Goal: Communication & Community: Answer question/provide support

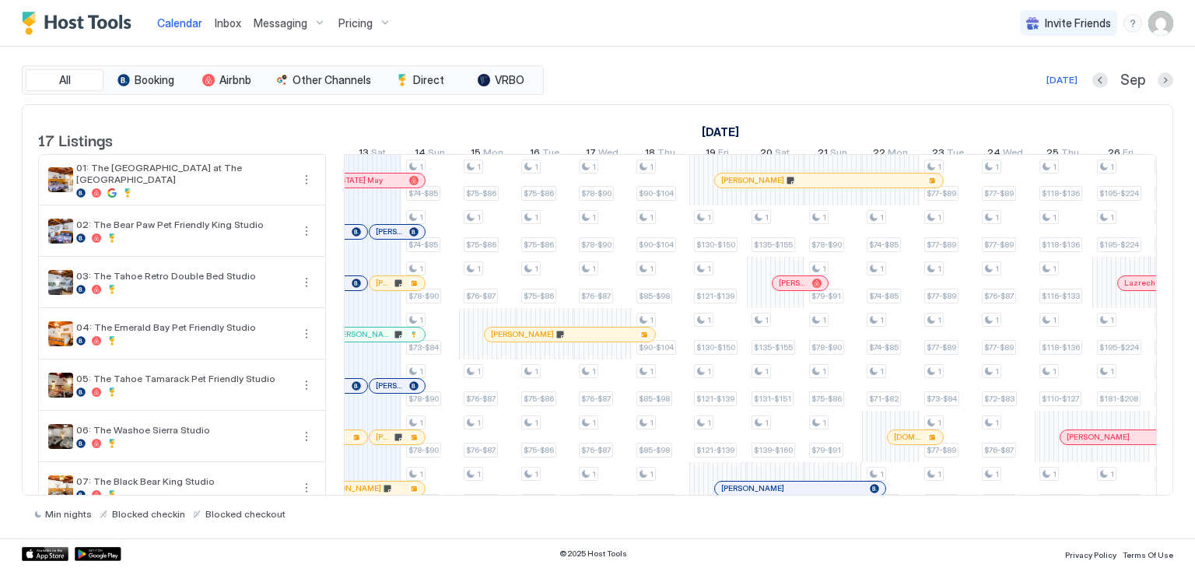
click at [236, 22] on span "Inbox" at bounding box center [228, 22] width 26 height 13
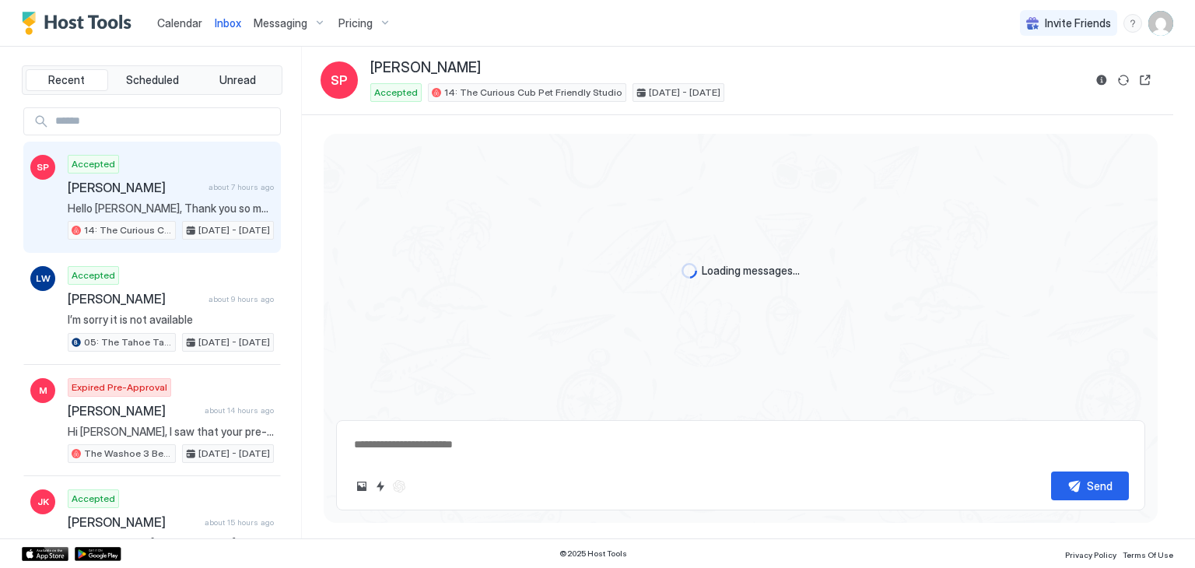
scroll to position [1406, 0]
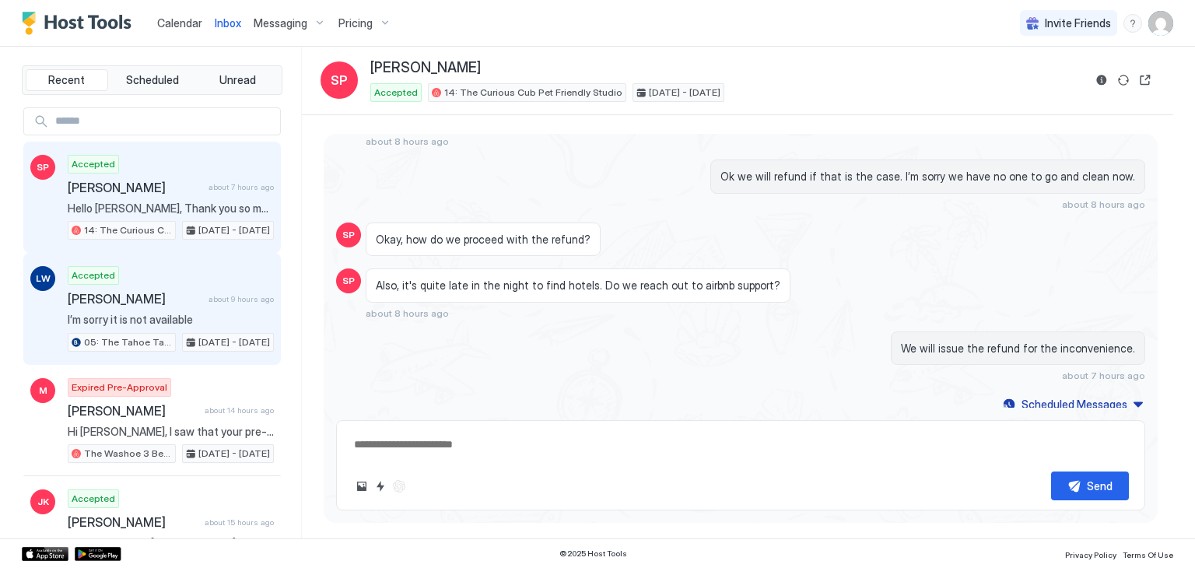
click at [206, 275] on div "Accepted Lindsey Wolfe about 9 hours ago I’m sorry it is not available 05: The …" at bounding box center [171, 309] width 206 height 86
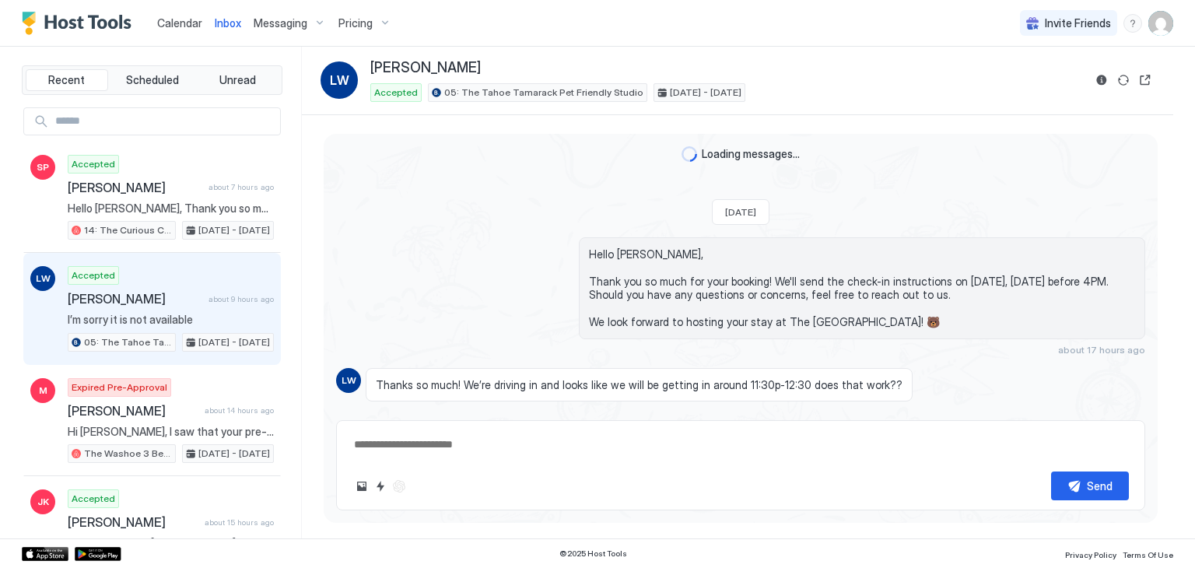
scroll to position [654, 0]
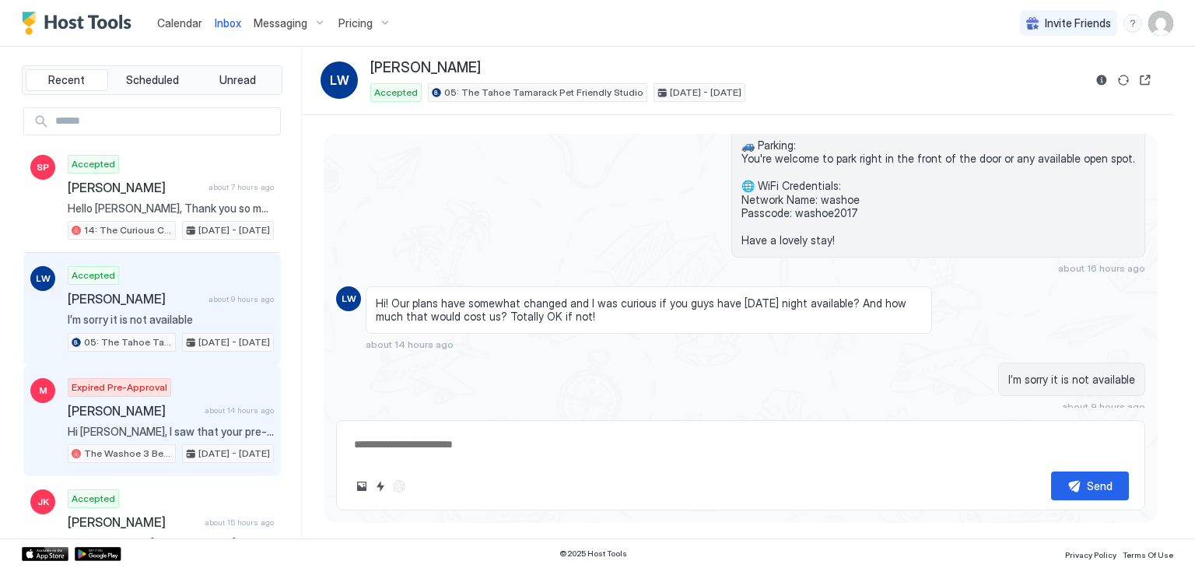
click at [201, 403] on div "Monika about 14 hours ago" at bounding box center [171, 411] width 206 height 16
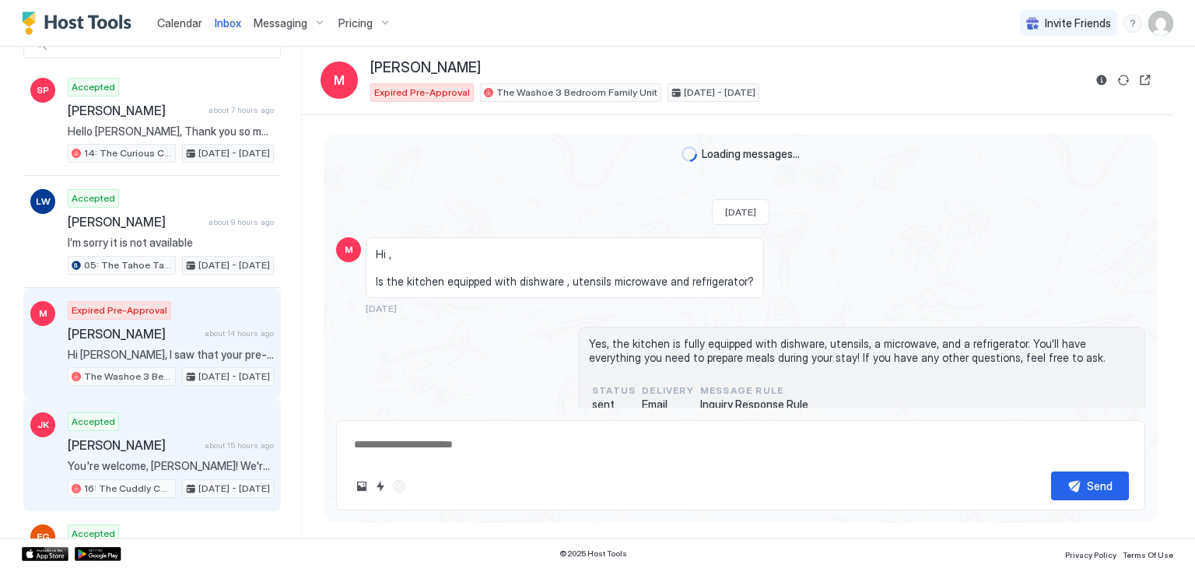
scroll to position [230, 0]
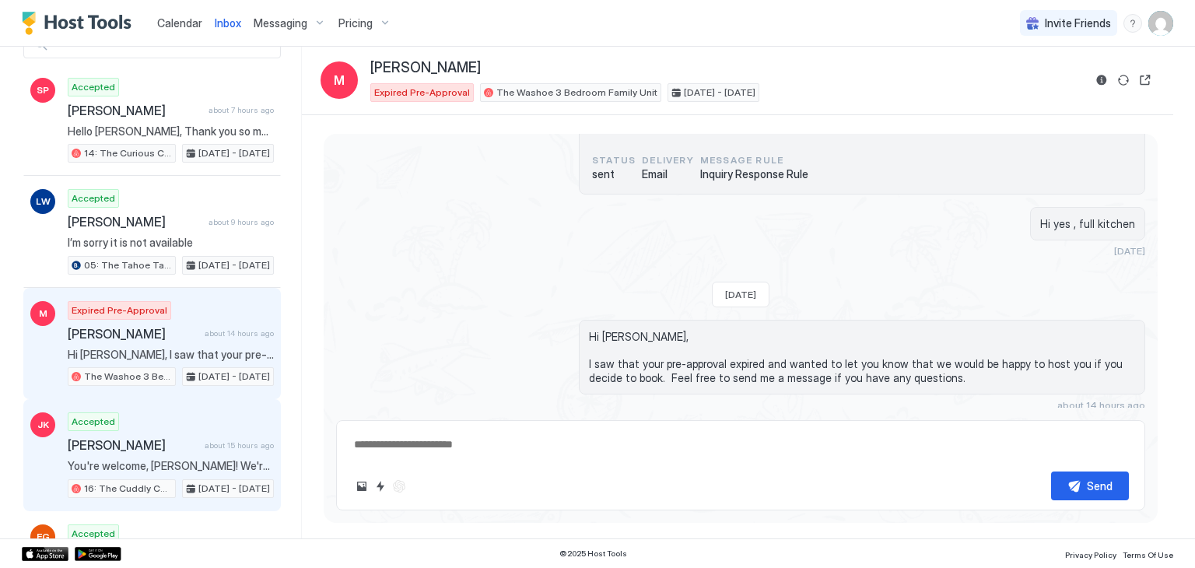
click at [201, 419] on div "Accepted John Keane about 15 hours ago You're welcome, John! We're here if you …" at bounding box center [171, 455] width 206 height 86
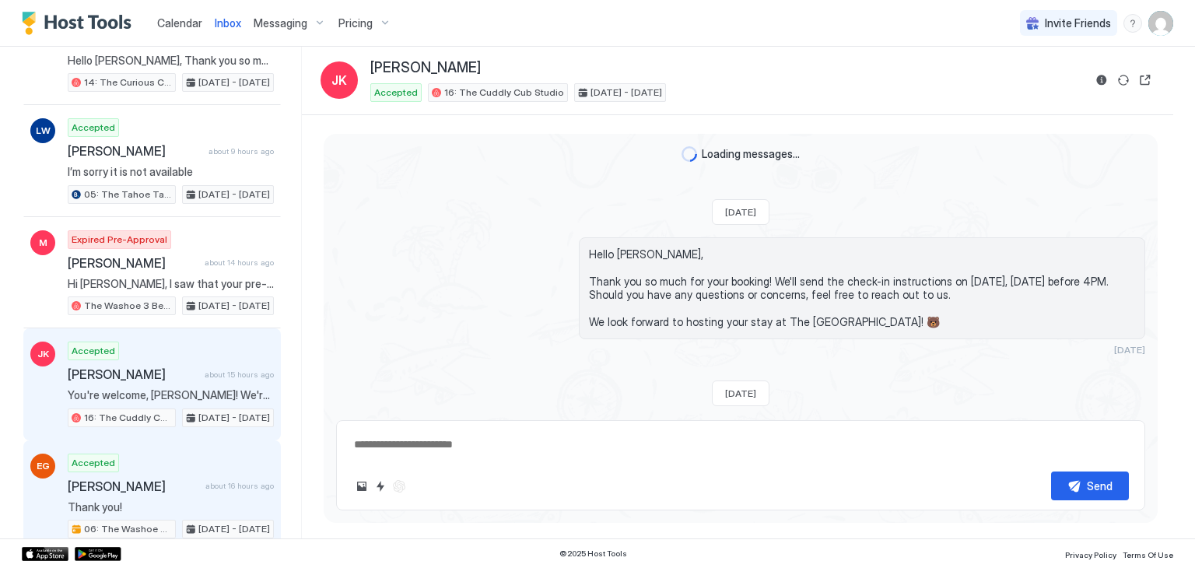
scroll to position [442, 0]
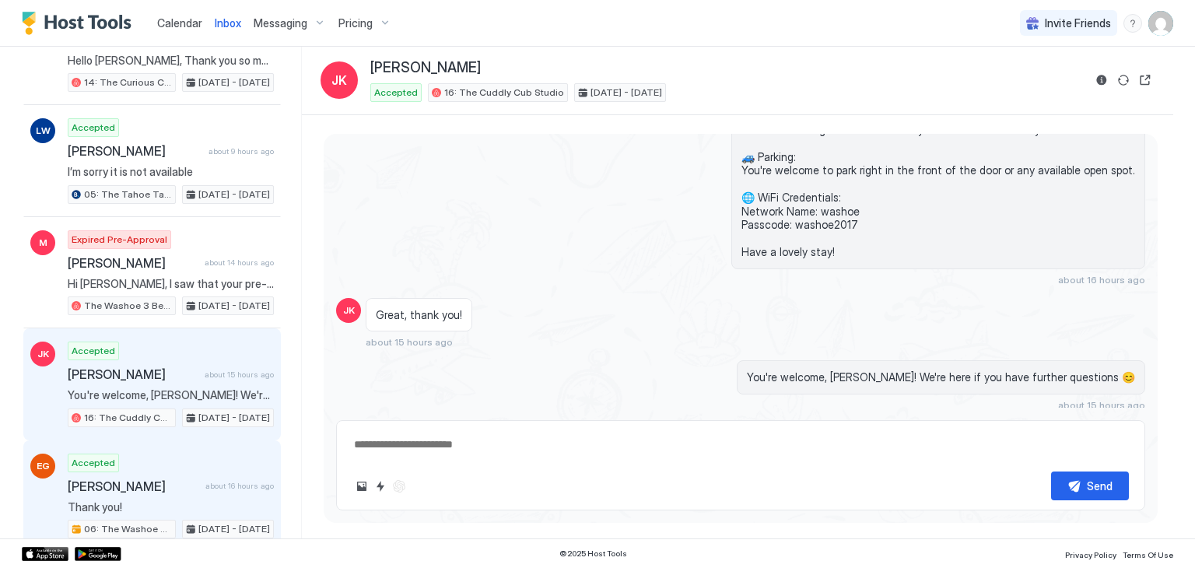
click at [198, 457] on div "Accepted Eric Greenwood about 16 hours ago Thank you! 06: The Washoe Sierra Stu…" at bounding box center [171, 497] width 206 height 86
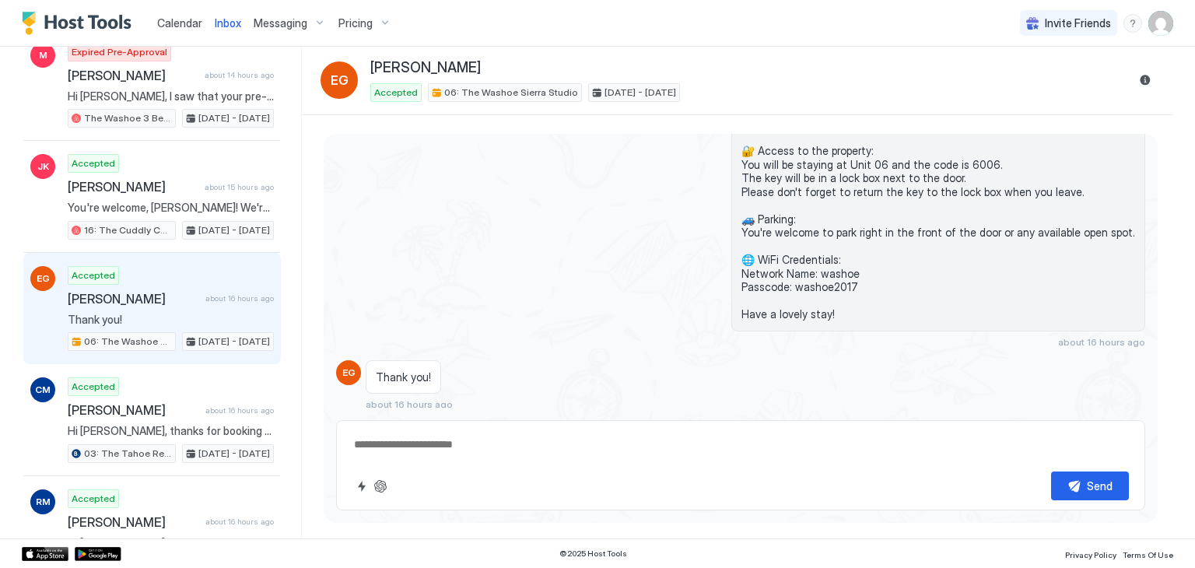
scroll to position [336, 0]
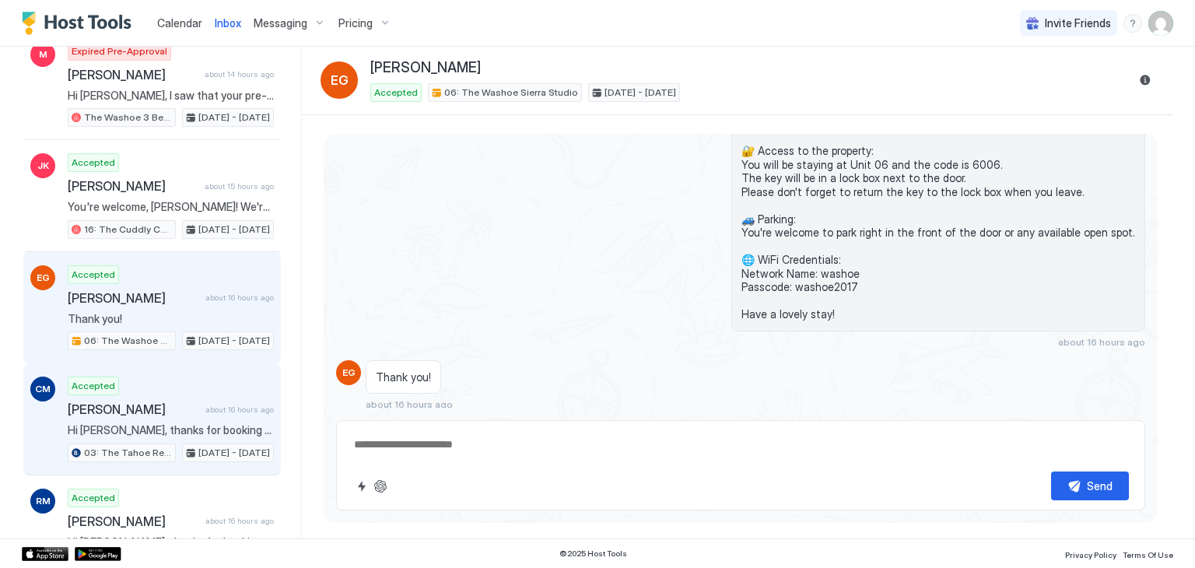
click at [198, 457] on div "CM Accepted Cindy Mumma about 16 hours ago Hi Cindy, thanks for booking your st…" at bounding box center [152, 419] width 258 height 112
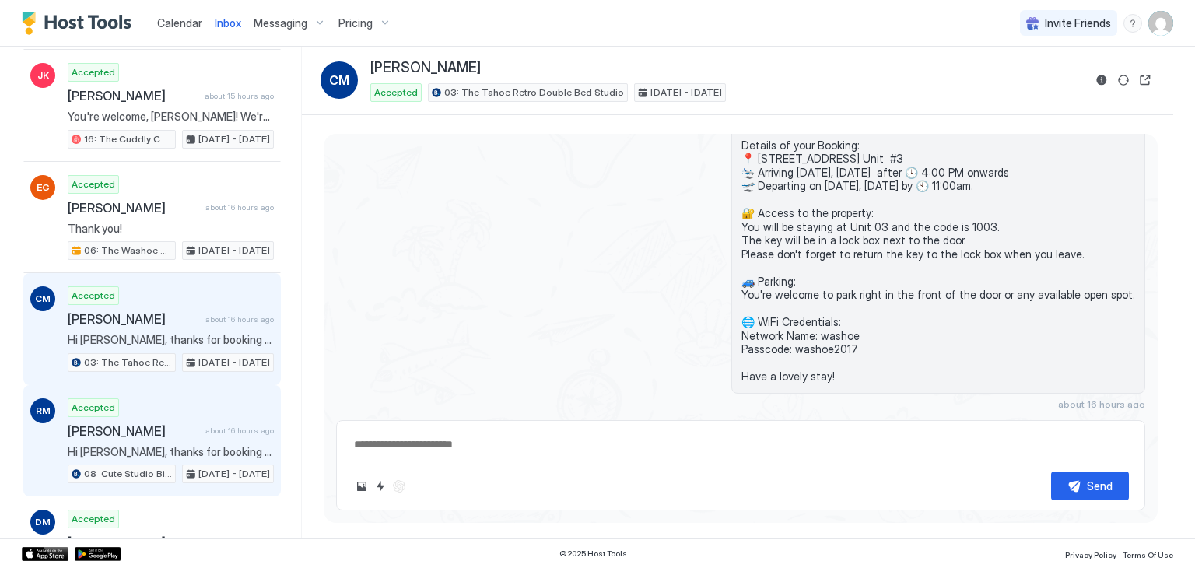
scroll to position [434, 0]
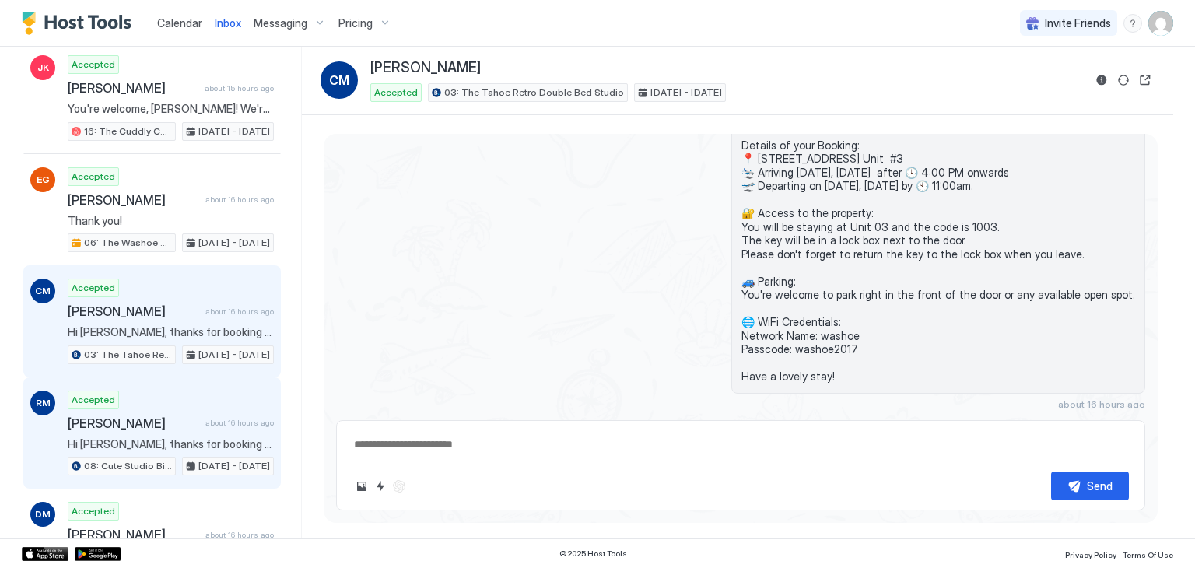
click at [226, 403] on div "Accepted Rebecca Moore about 16 hours ago Hi Rebecca, thanks for booking your s…" at bounding box center [171, 434] width 206 height 86
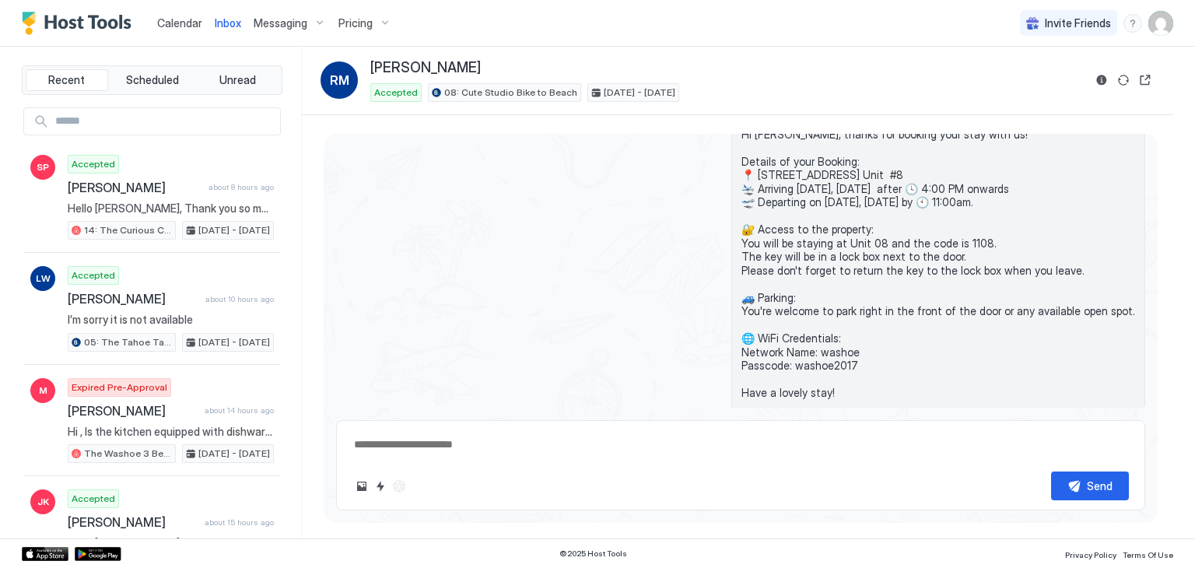
scroll to position [267, 0]
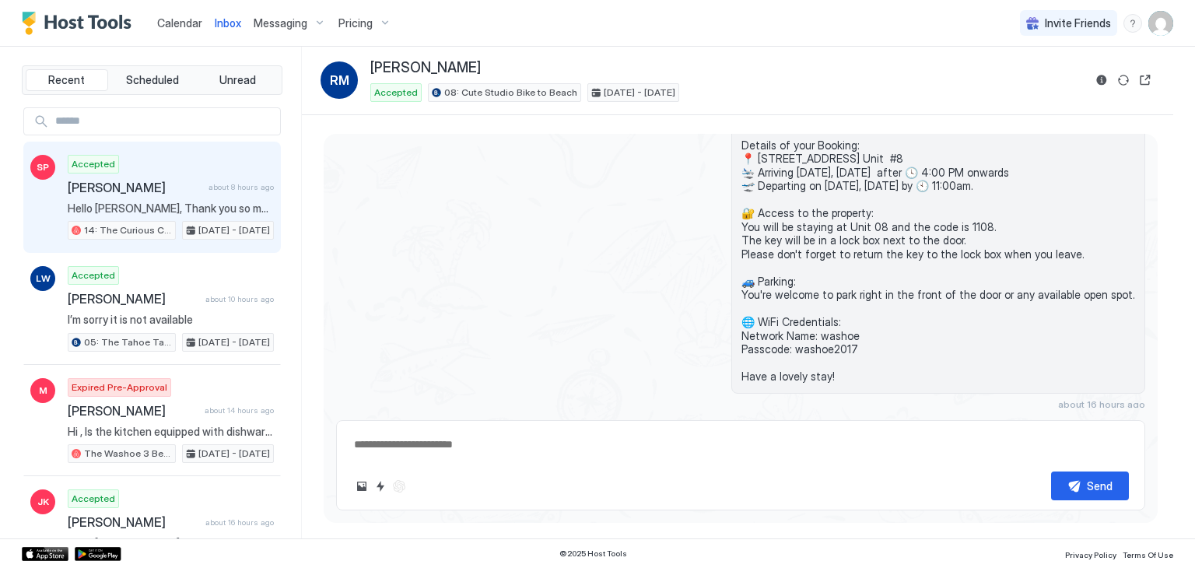
click at [145, 182] on span "[PERSON_NAME]" at bounding box center [135, 188] width 135 height 16
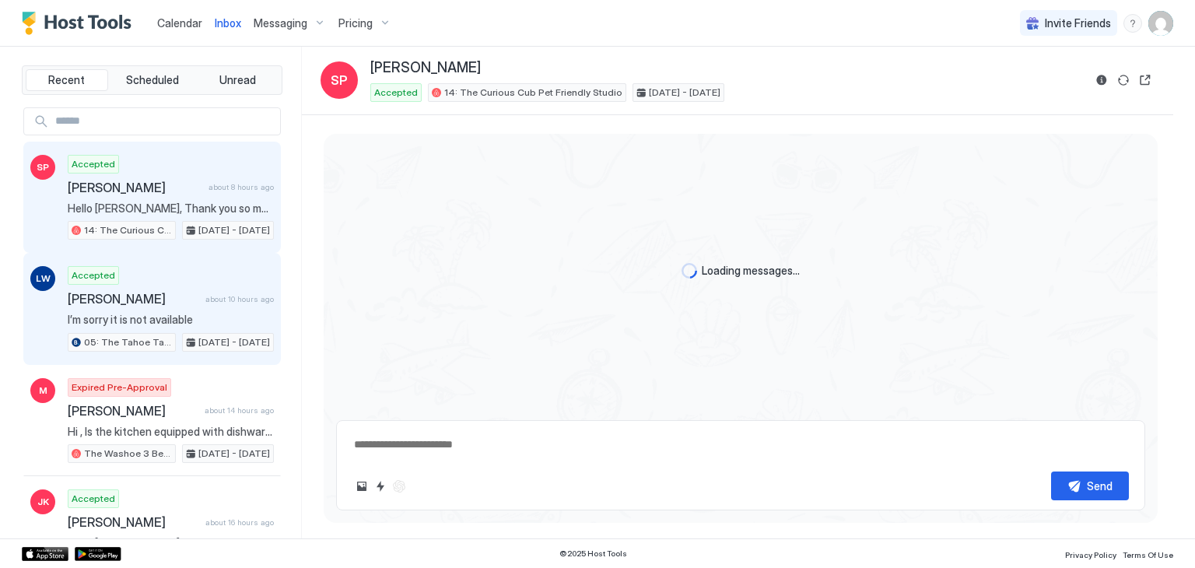
scroll to position [3368, 0]
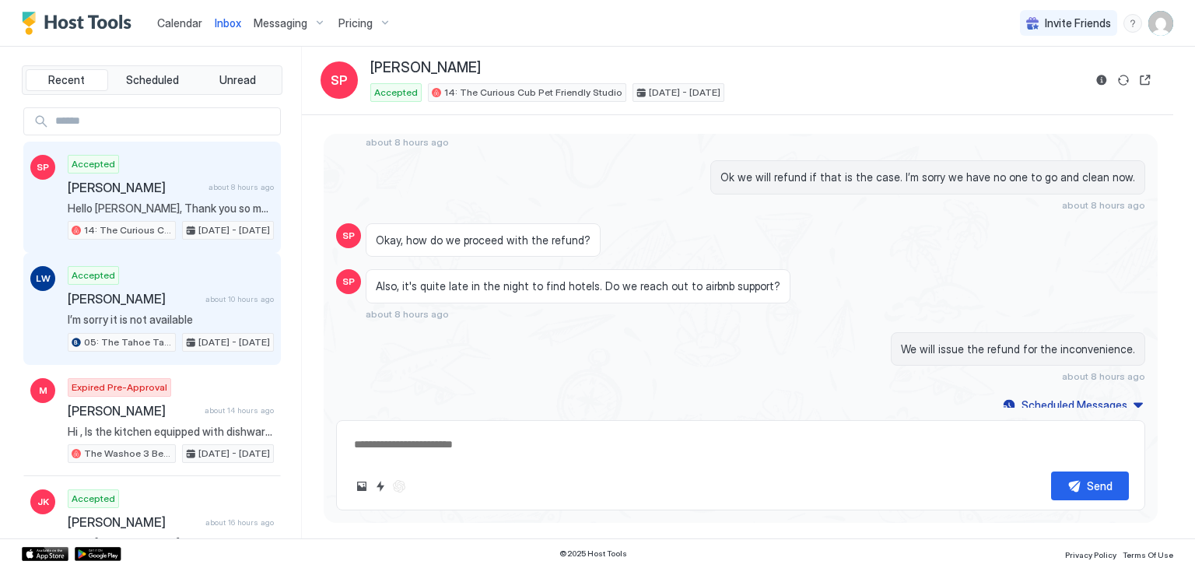
click at [163, 266] on div "Accepted Lindsey Wolfe about 10 hours ago I’m sorry it is not available 05: The…" at bounding box center [171, 309] width 206 height 86
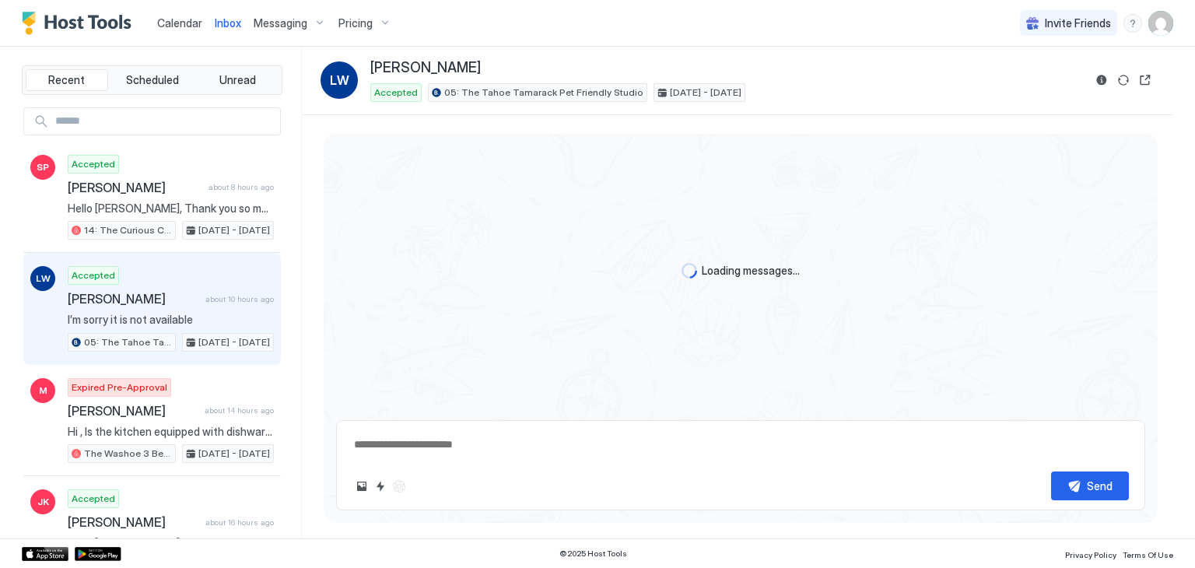
scroll to position [654, 0]
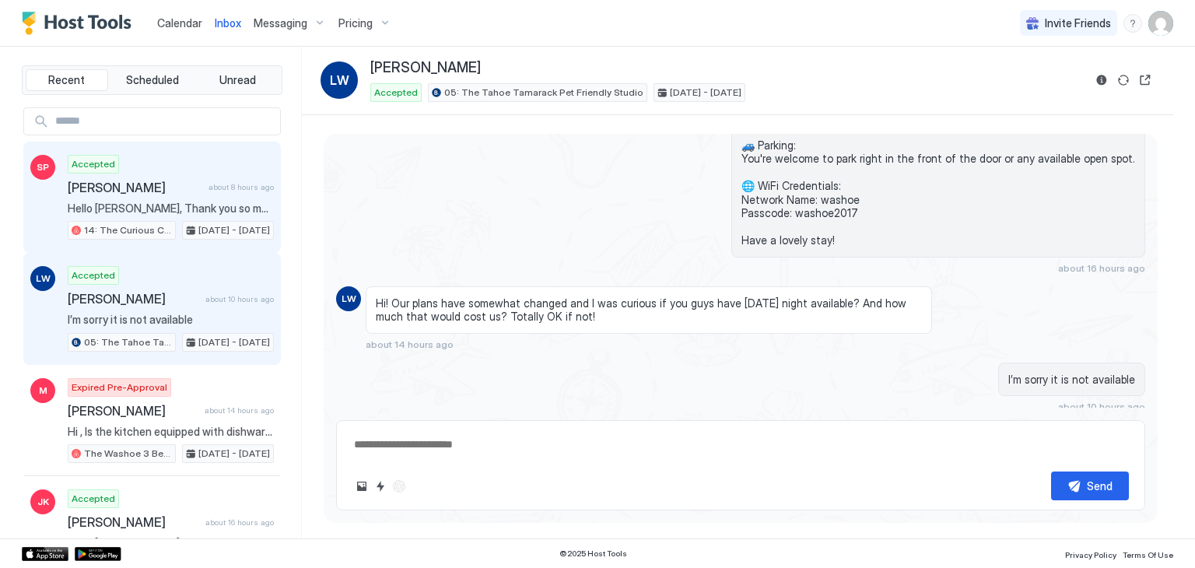
click at [211, 172] on div "Accepted Smruthi Pobbathi about 8 hours ago Hello Smruthi, Thank you so much fo…" at bounding box center [171, 198] width 206 height 86
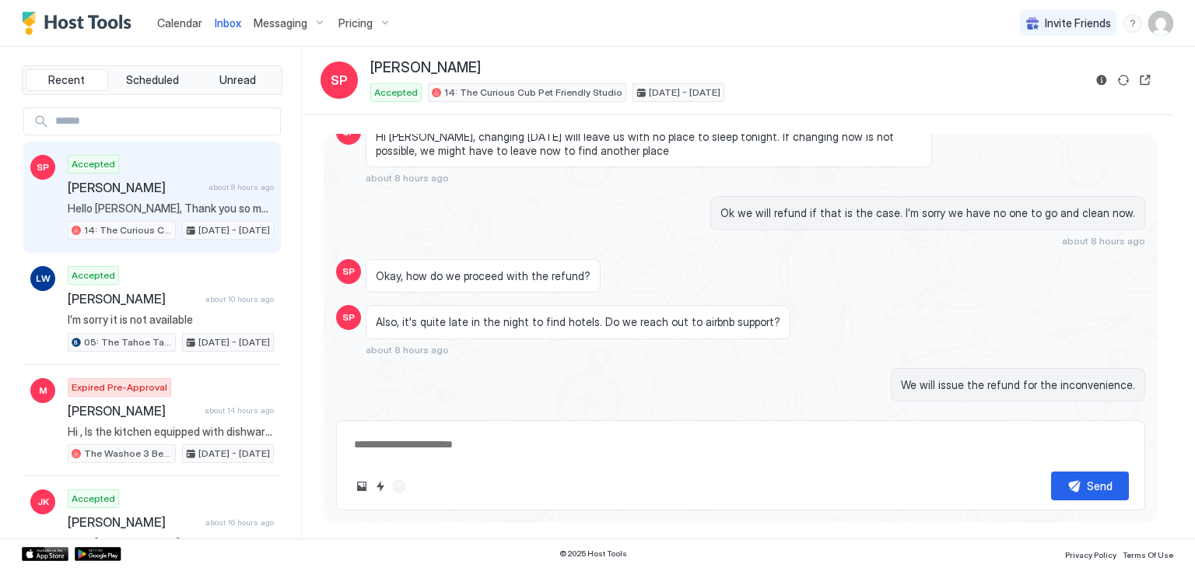
scroll to position [3368, 0]
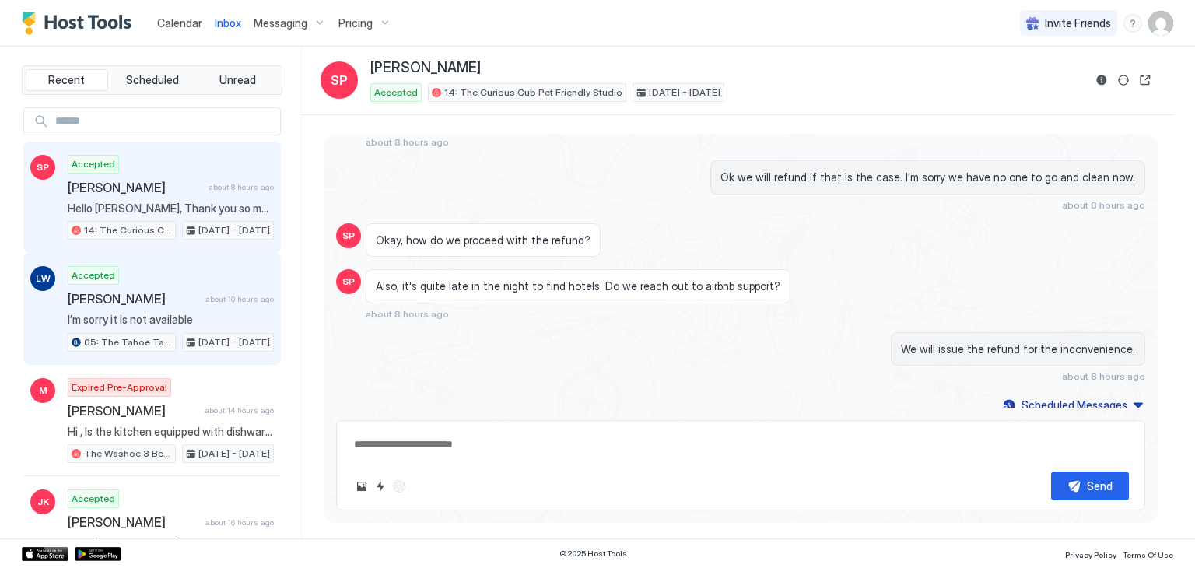
click at [174, 292] on span "[PERSON_NAME]" at bounding box center [134, 299] width 132 height 16
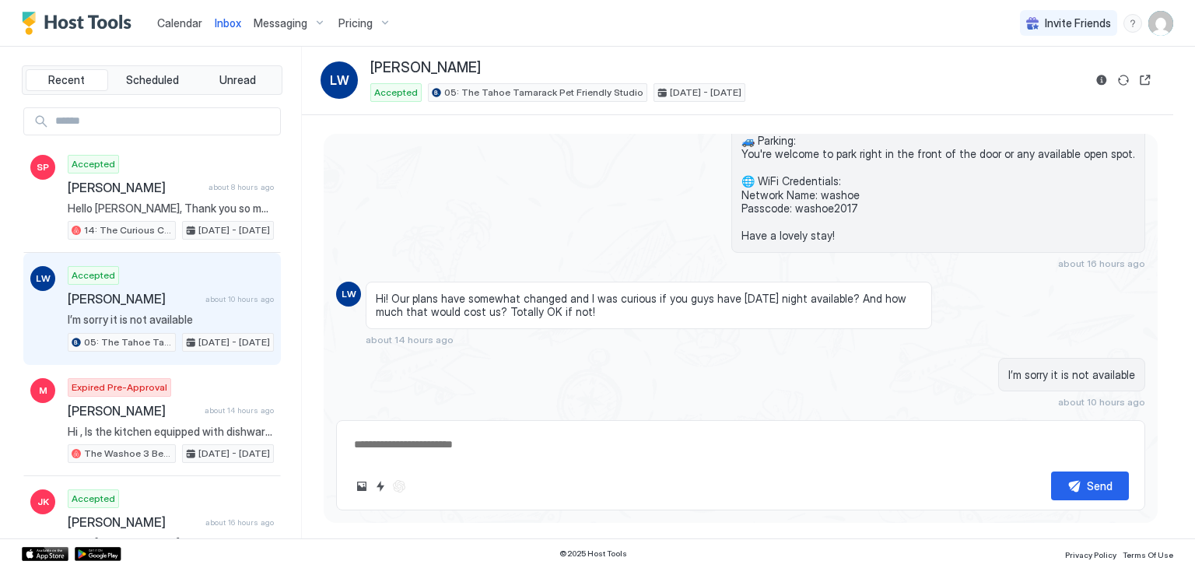
scroll to position [654, 0]
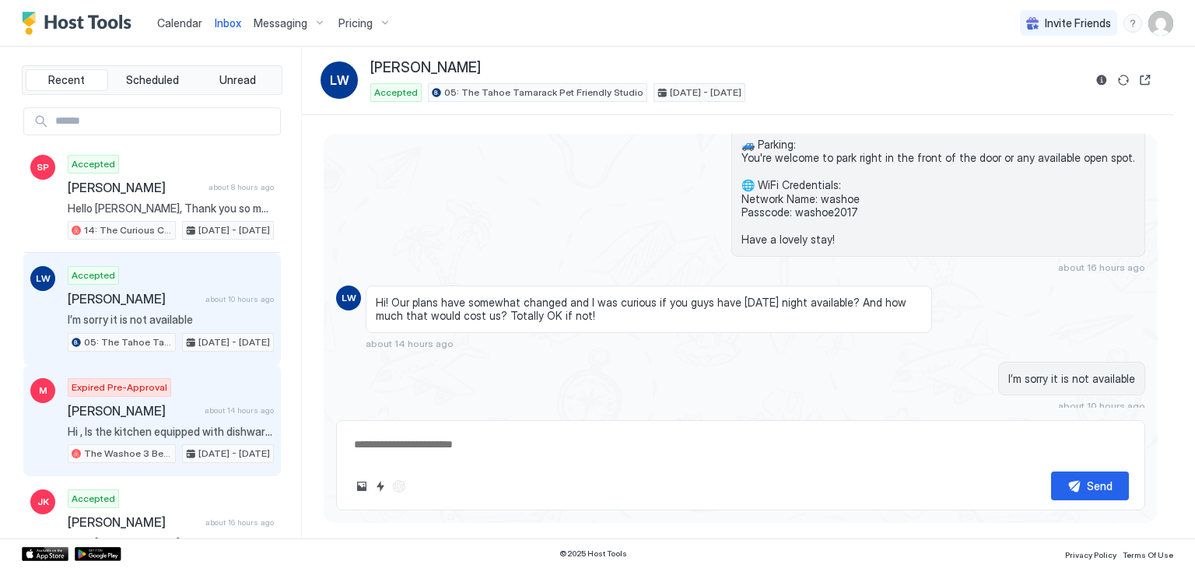
click at [196, 416] on div "Expired Pre-Approval Monika about 14 hours ago Hi , Is the kitchen equipped wit…" at bounding box center [171, 421] width 206 height 86
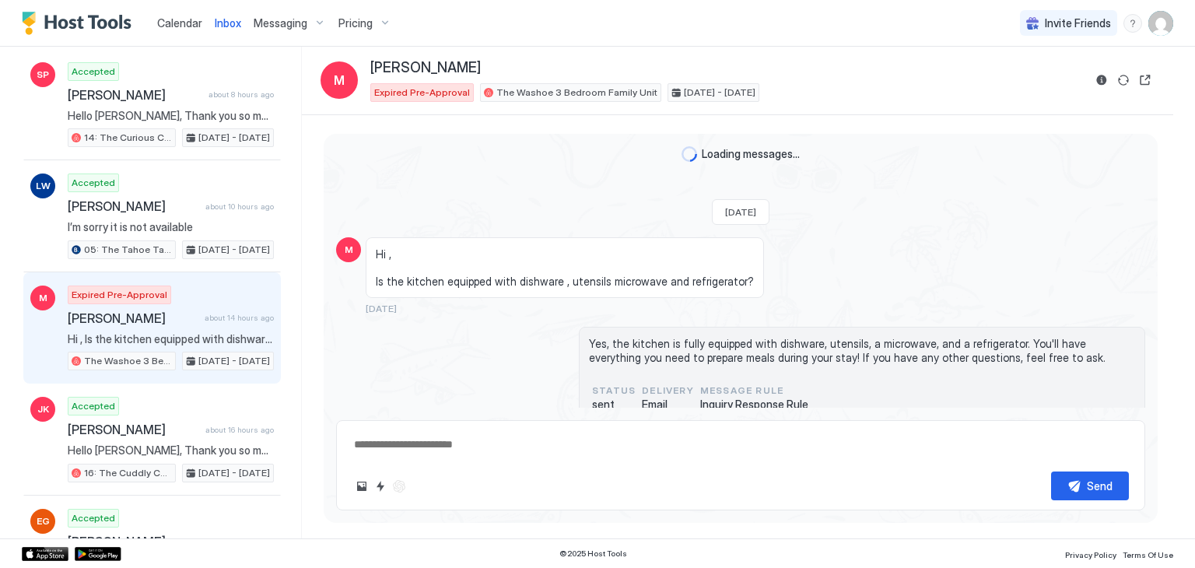
scroll to position [246, 0]
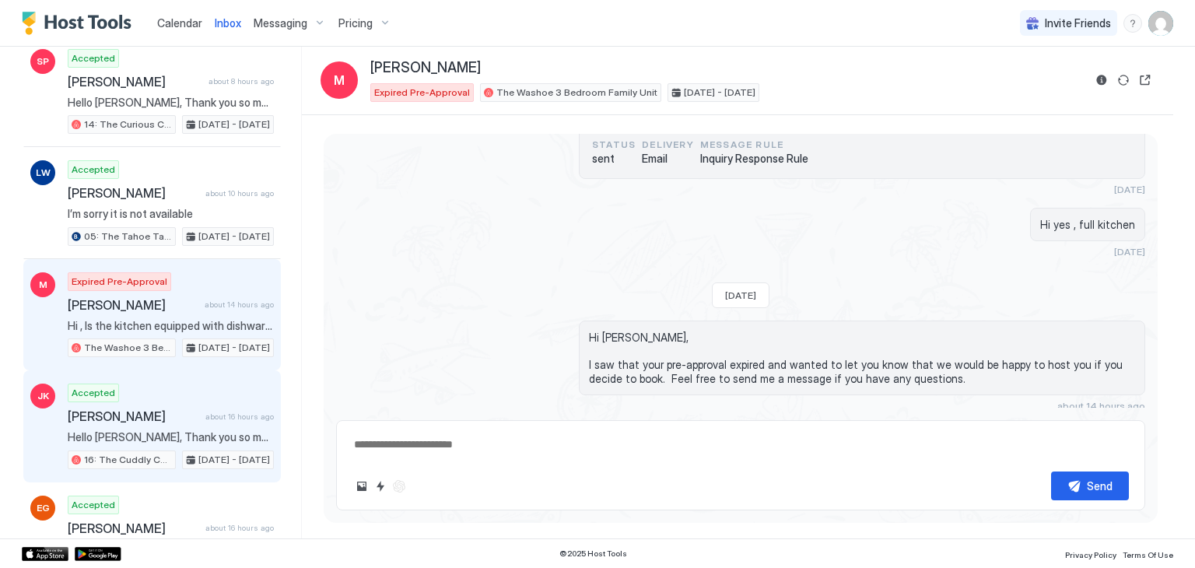
click at [197, 418] on div "John Keane about 16 hours ago" at bounding box center [171, 417] width 206 height 16
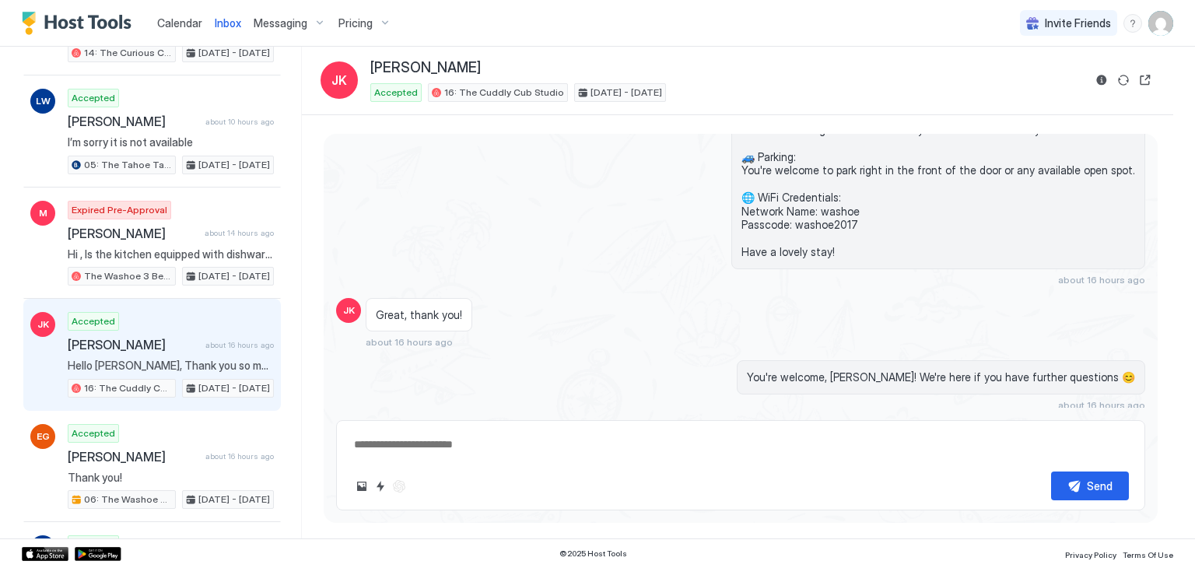
scroll to position [177, 0]
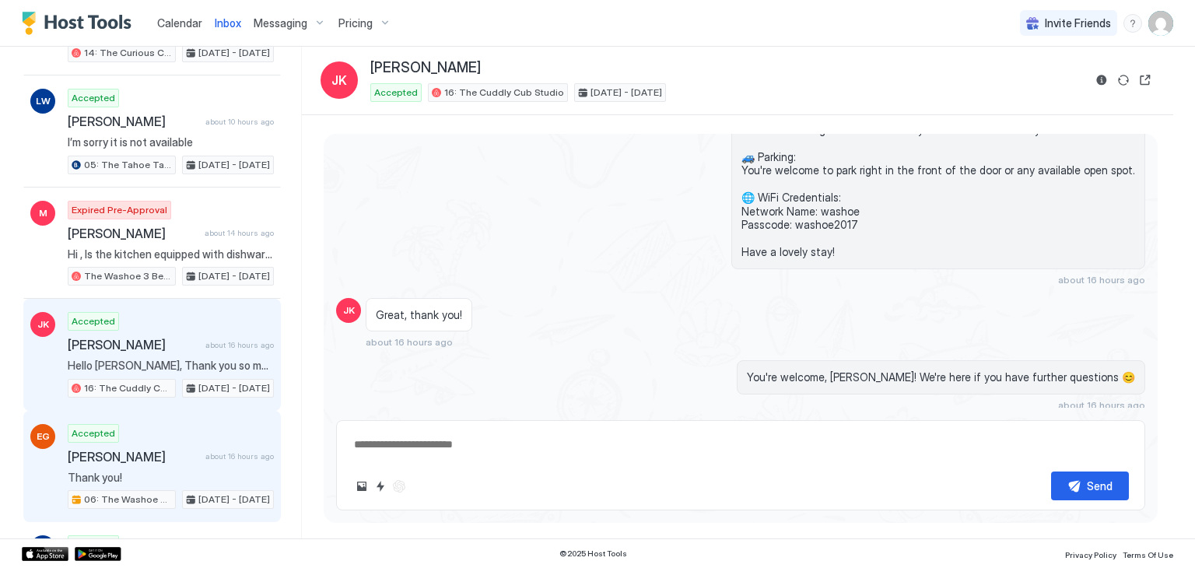
click at [187, 450] on span "[PERSON_NAME]" at bounding box center [134, 457] width 132 height 16
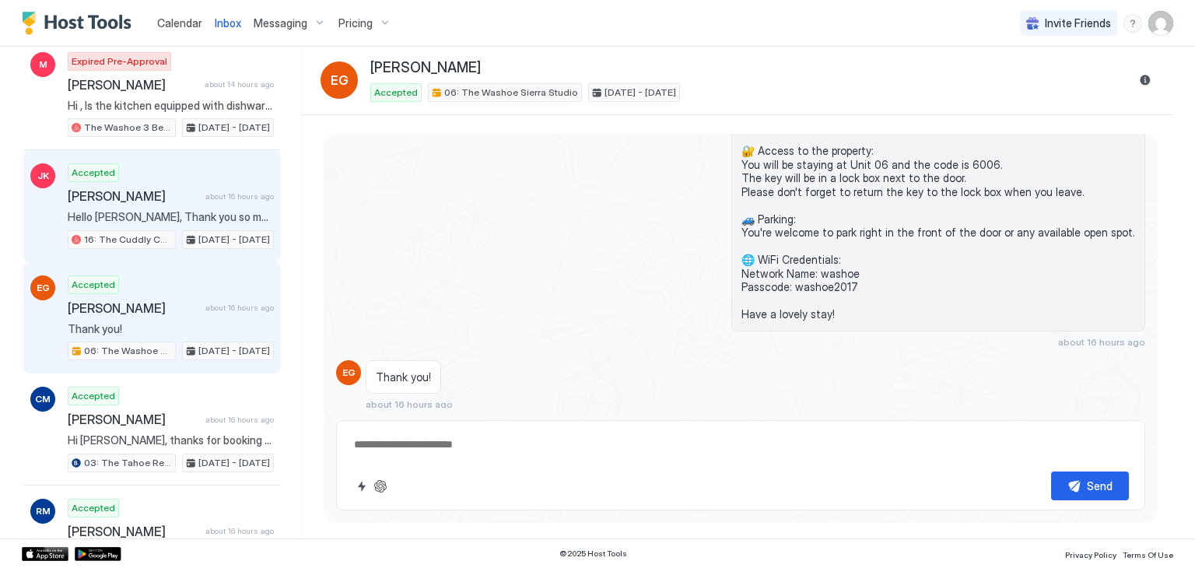
scroll to position [336, 0]
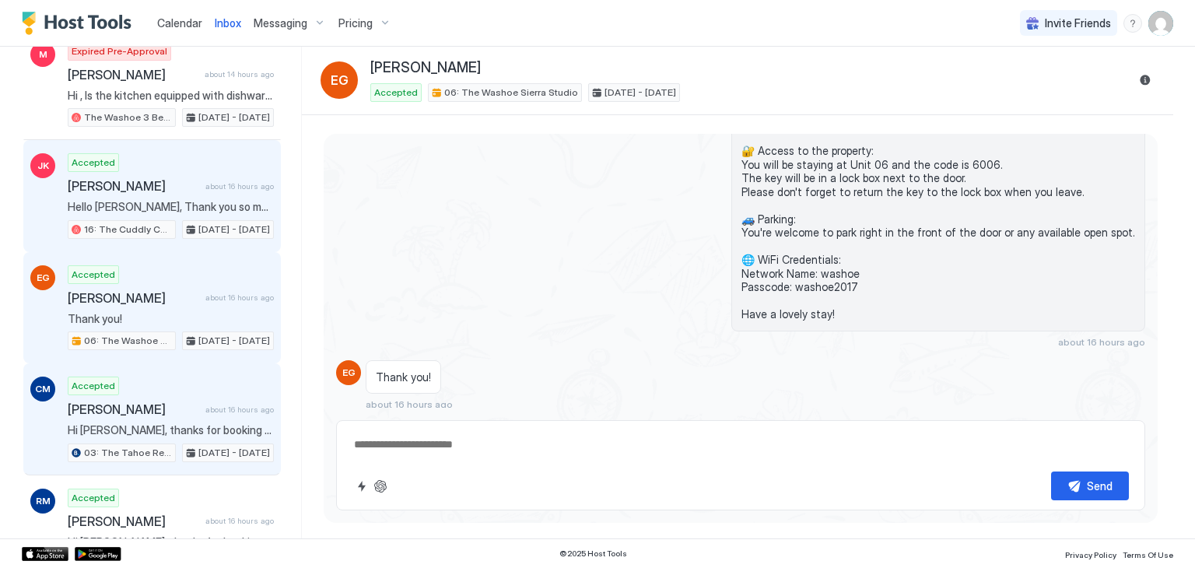
click at [192, 384] on div "Accepted Cindy Mumma about 16 hours ago Hi Cindy, thanks for booking your stay …" at bounding box center [171, 420] width 206 height 86
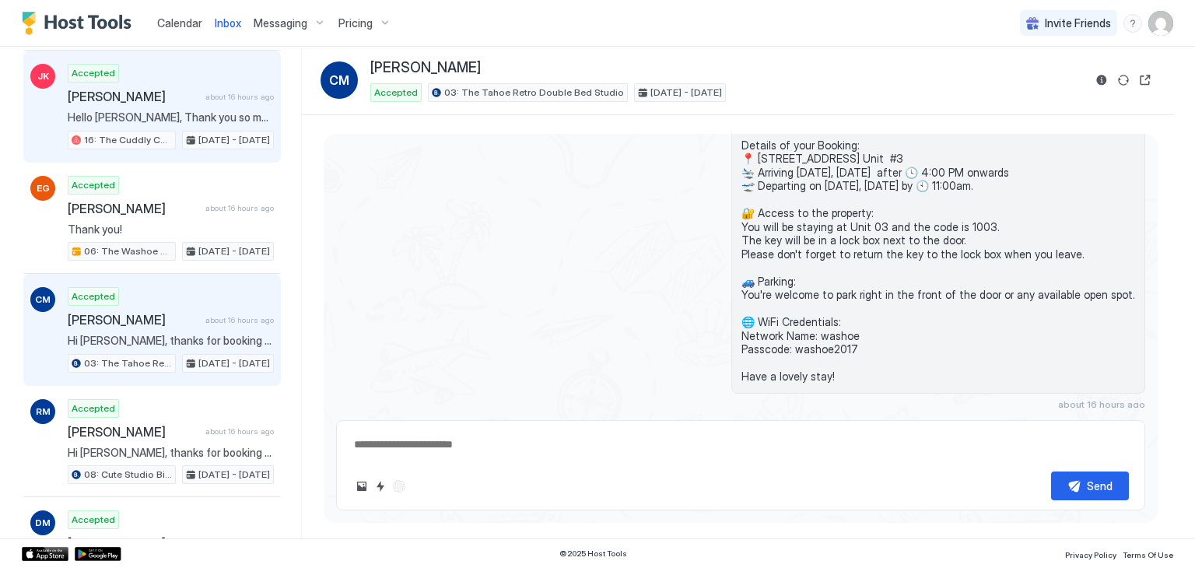
scroll to position [439, 0]
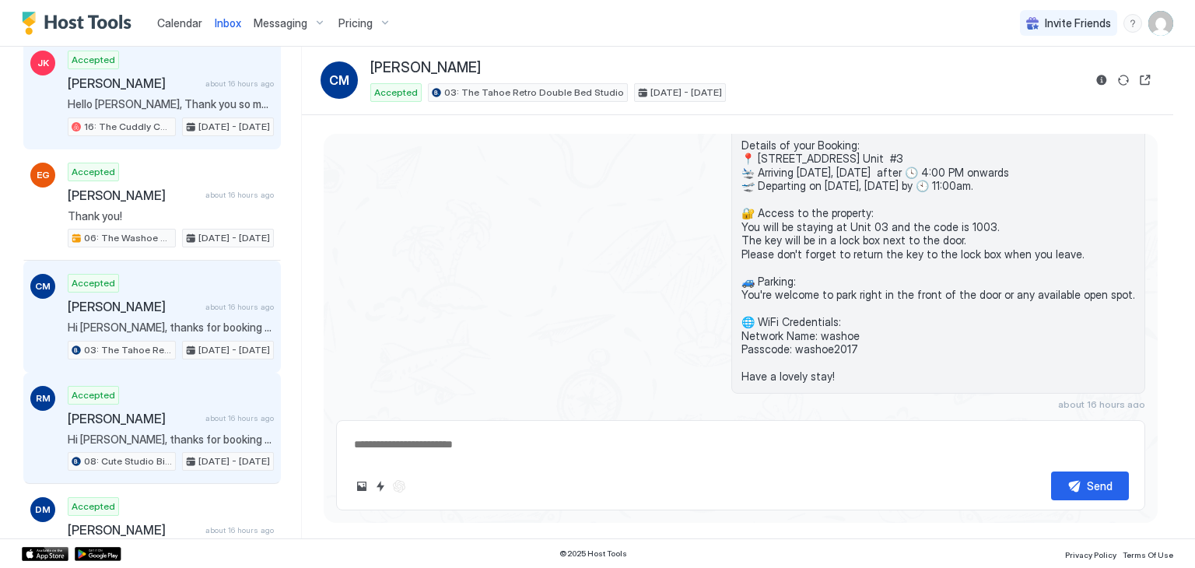
click at [192, 386] on div "Accepted Rebecca Moore about 16 hours ago Hi Rebecca, thanks for booking your s…" at bounding box center [171, 429] width 206 height 86
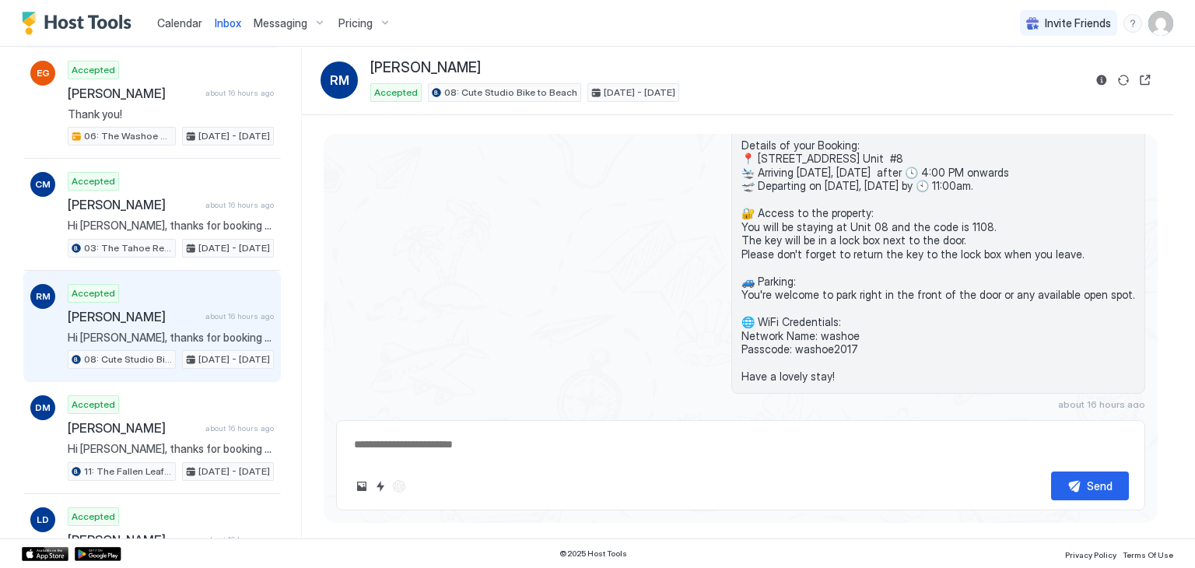
scroll to position [542, 0]
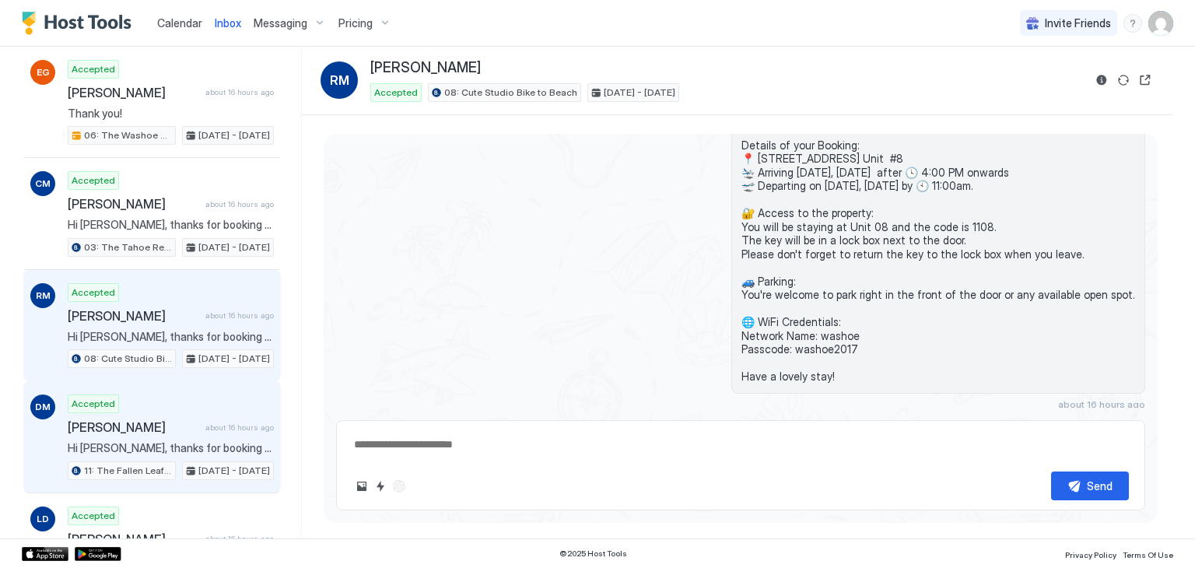
click at [192, 384] on div "DM Accepted Deborah Metz about 16 hours ago Hi Deborah, thanks for booking your…" at bounding box center [152, 437] width 258 height 112
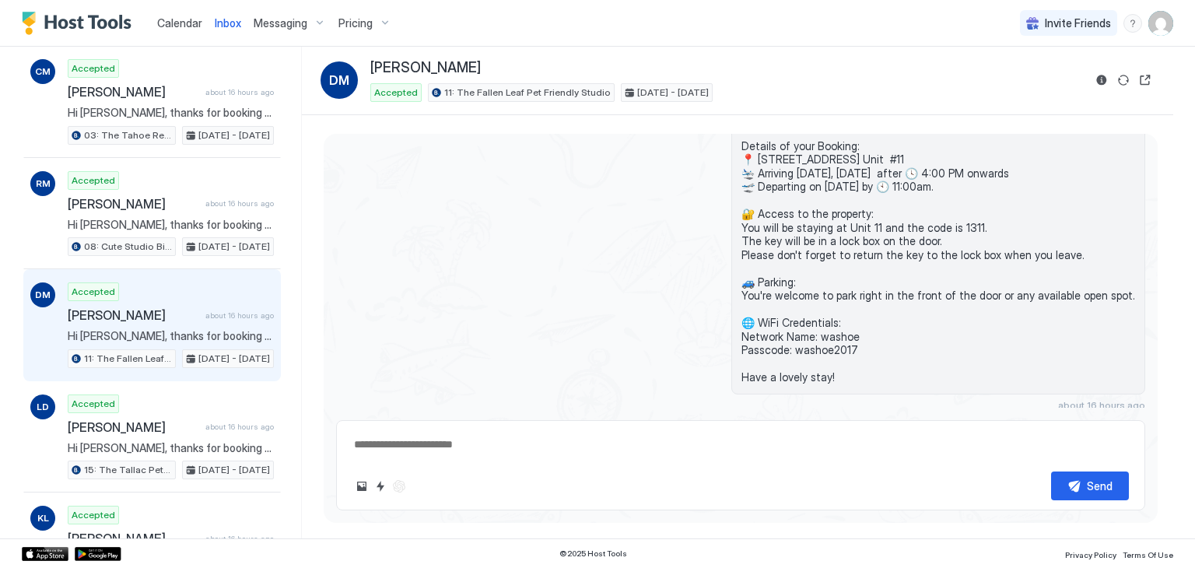
scroll to position [655, 0]
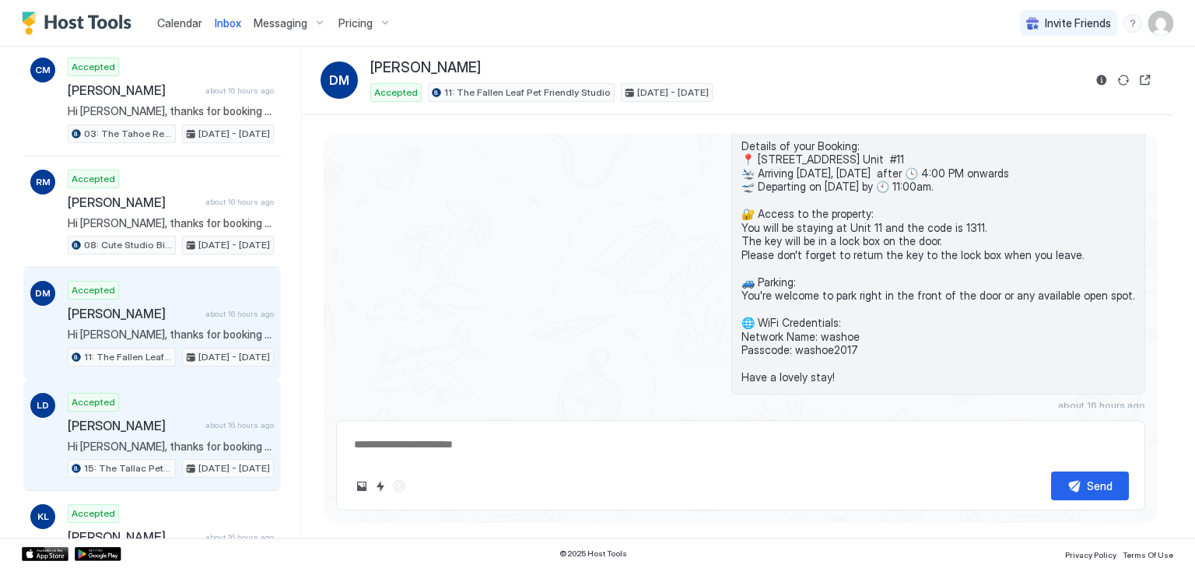
click at [192, 393] on div "Accepted Lara Deutsch about 16 hours ago Hi Lara, thanks for booking your stay …" at bounding box center [171, 436] width 206 height 86
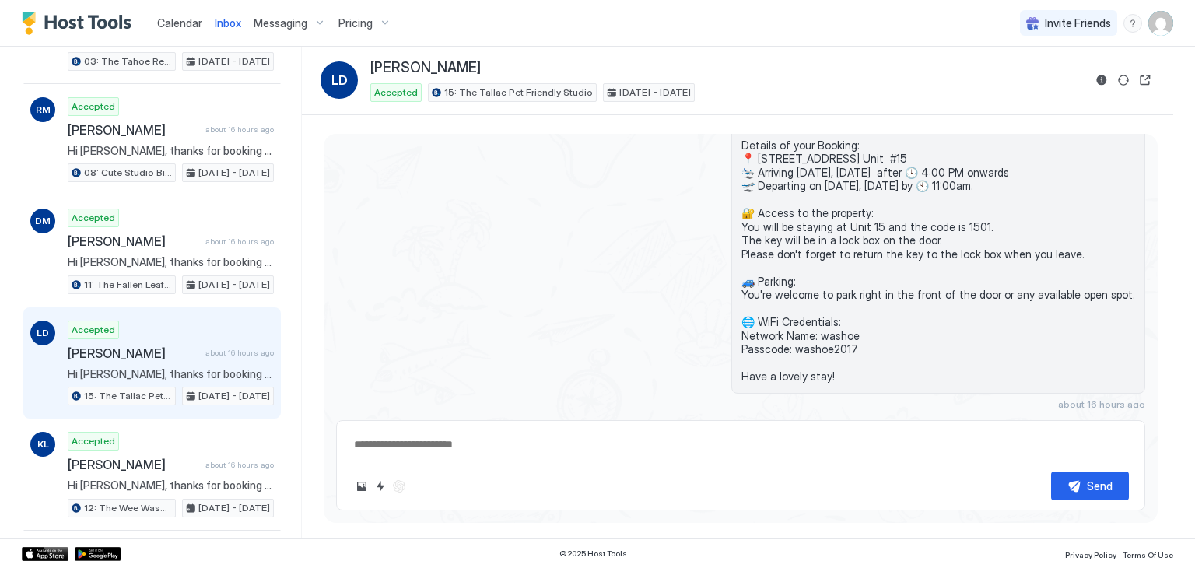
scroll to position [740, 0]
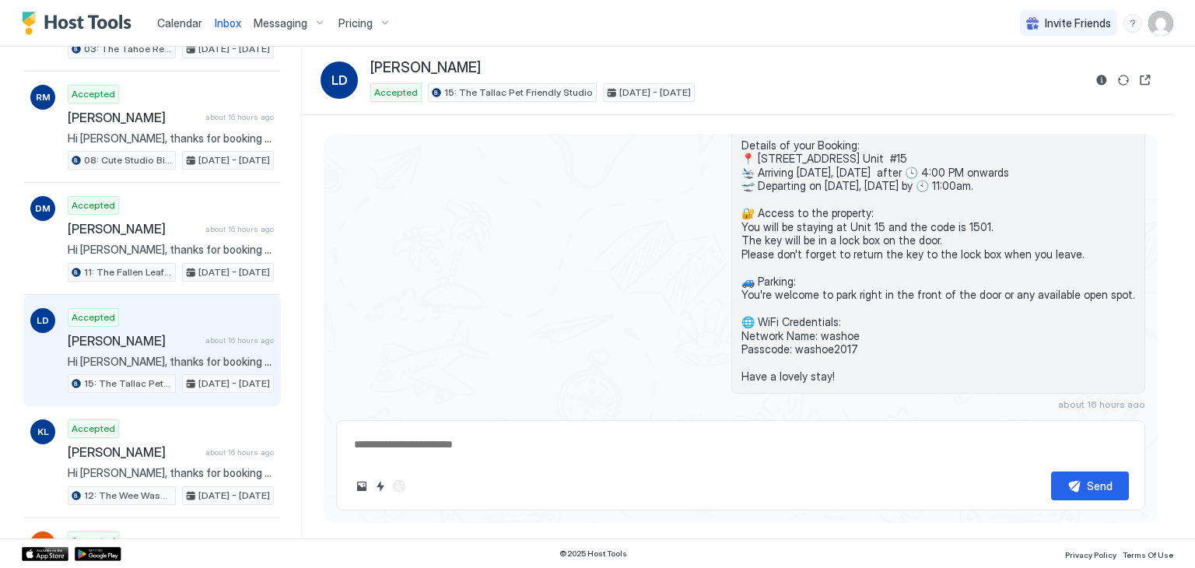
click at [192, 384] on div "LD Accepted Lara Deutsch about 16 hours ago Hi Lara, thanks for booking your st…" at bounding box center [152, 351] width 258 height 112
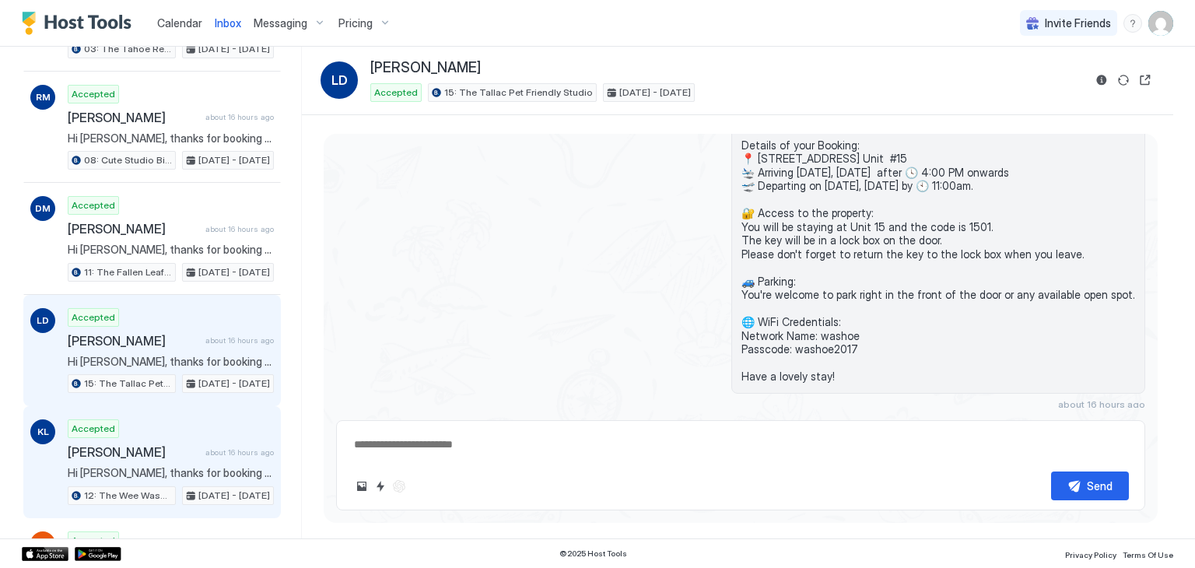
click at [193, 431] on div "Accepted Katherine Lanham about 16 hours ago Hi Katherine, thanks for booking y…" at bounding box center [171, 462] width 206 height 86
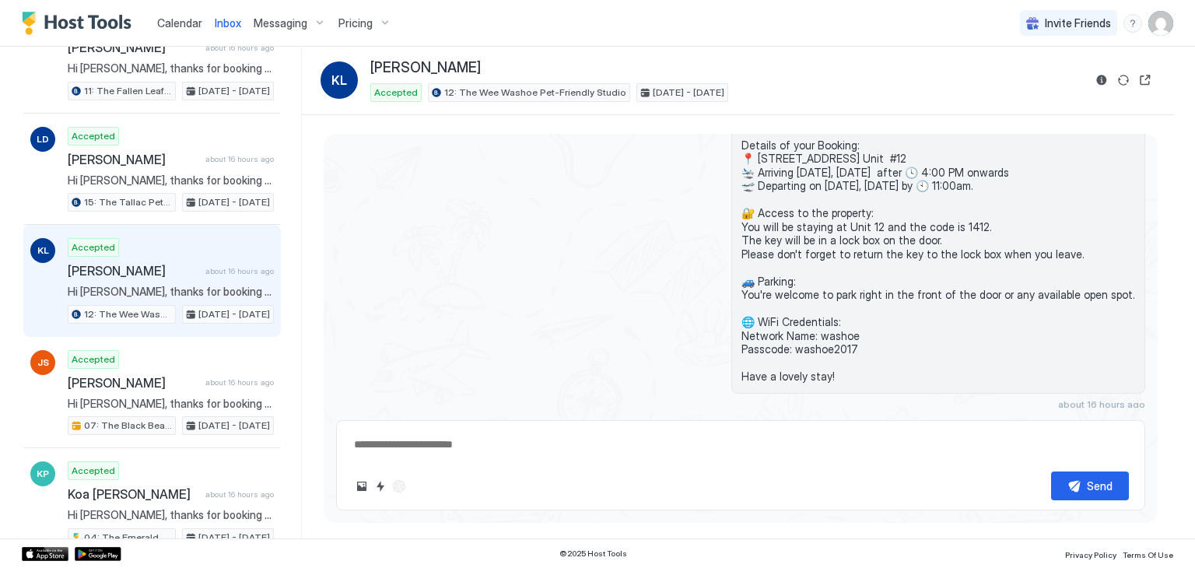
scroll to position [929, 0]
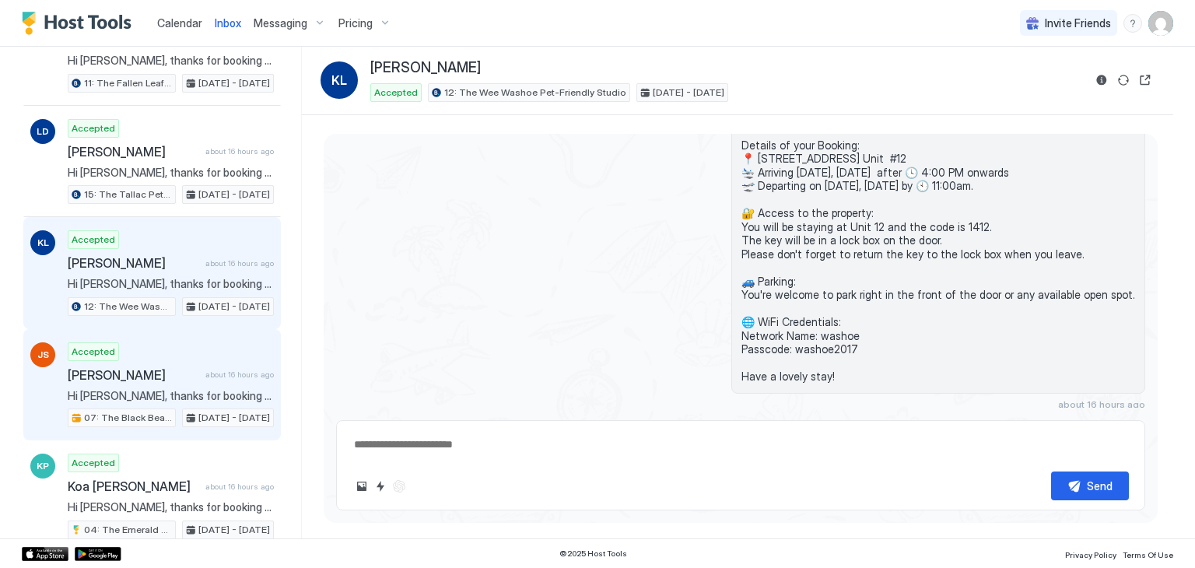
click at [202, 354] on div "Accepted Justin Supowitz about 16 hours ago Hi Justin, thanks for booking your …" at bounding box center [171, 385] width 206 height 86
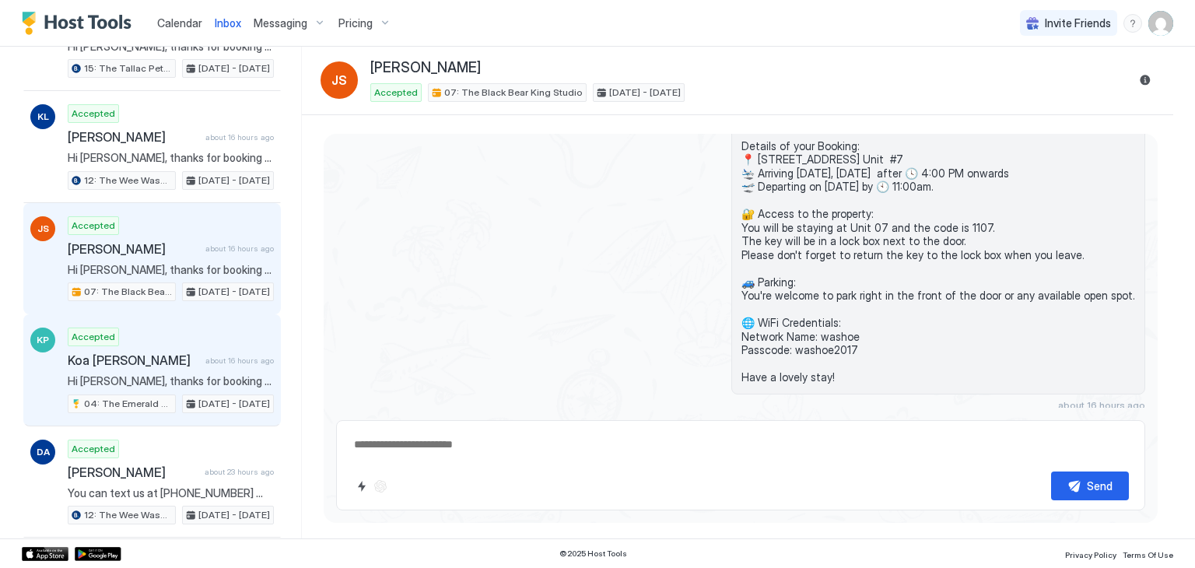
click at [204, 374] on span "Hi [PERSON_NAME], thanks for booking your stay with us! Details of your Booking…" at bounding box center [171, 381] width 206 height 14
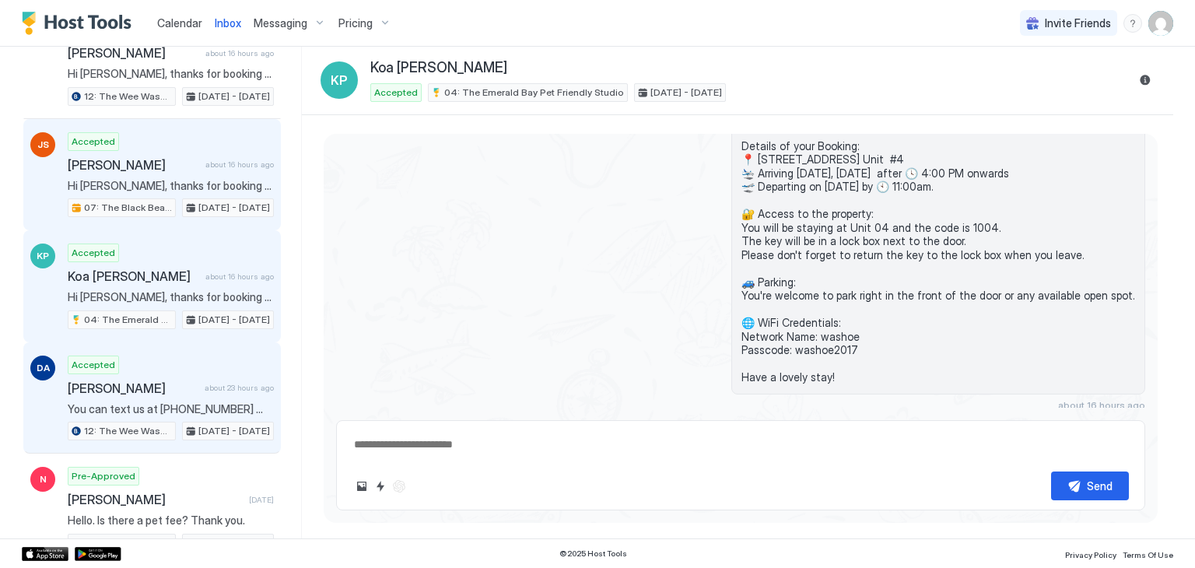
click at [205, 383] on span "about 23 hours ago" at bounding box center [239, 388] width 69 height 10
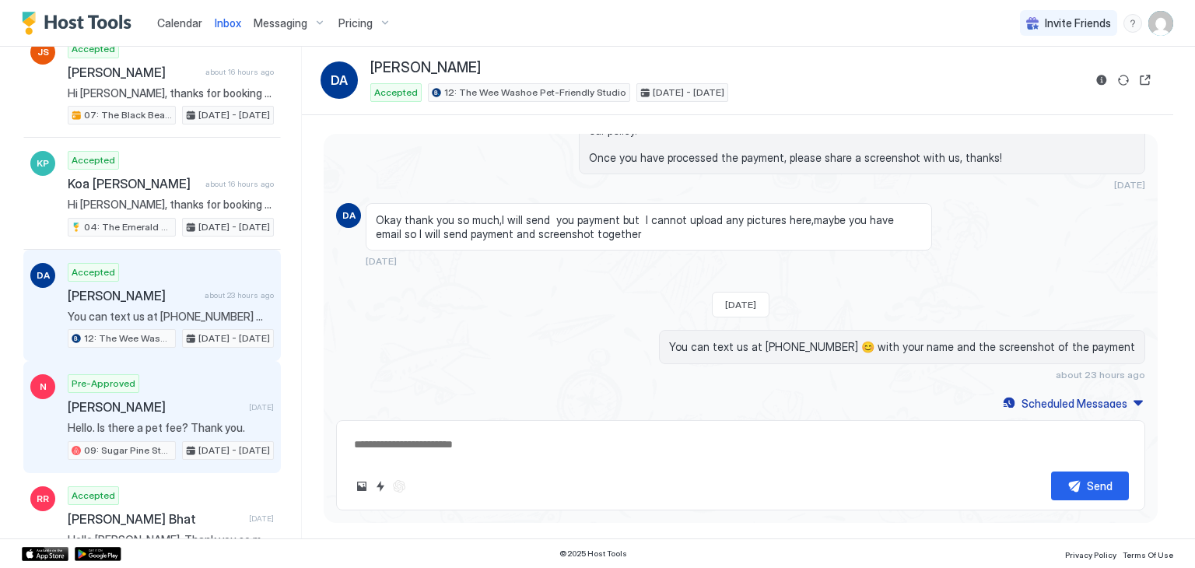
click at [170, 421] on span "Hello. Is there a pet fee? Thank you." at bounding box center [171, 428] width 206 height 14
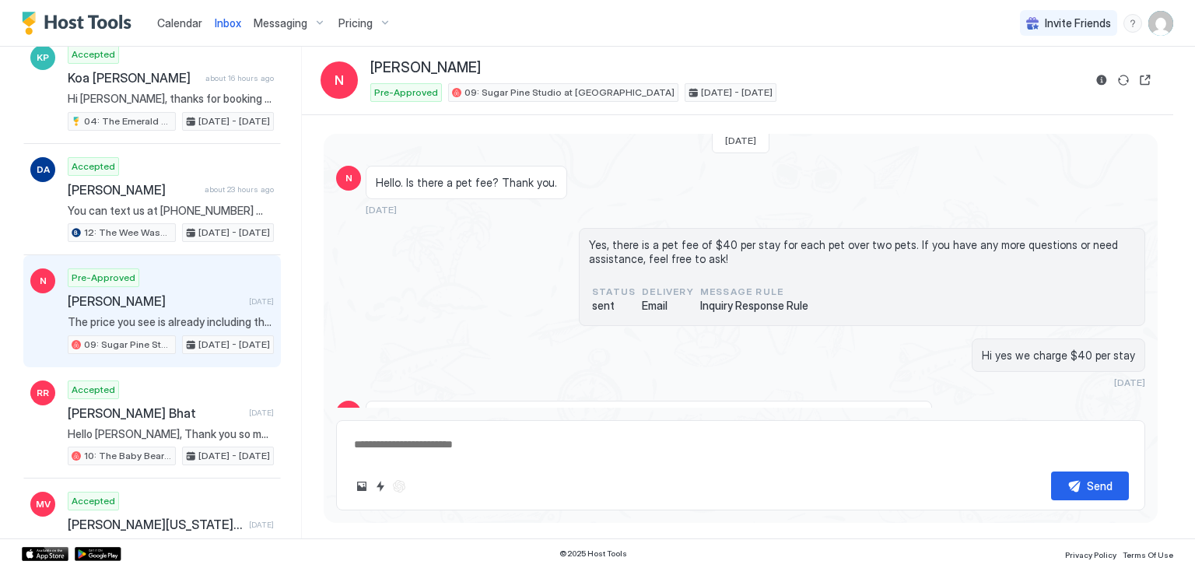
scroll to position [135, 0]
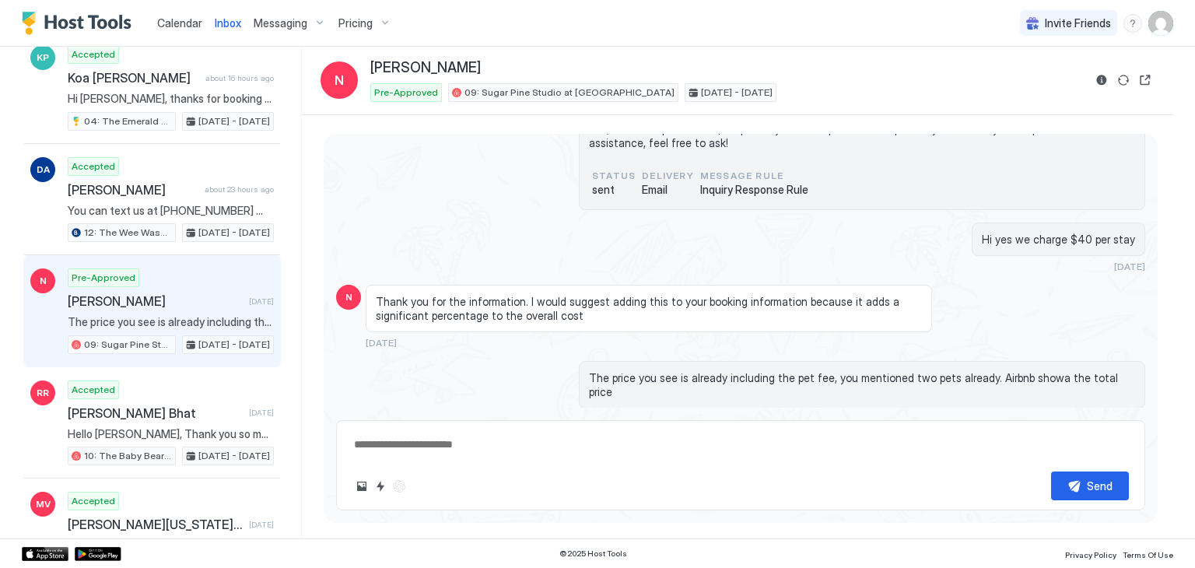
click at [398, 287] on div "Thank you for the information. I would suggest adding this to your booking info…" at bounding box center [649, 308] width 567 height 47
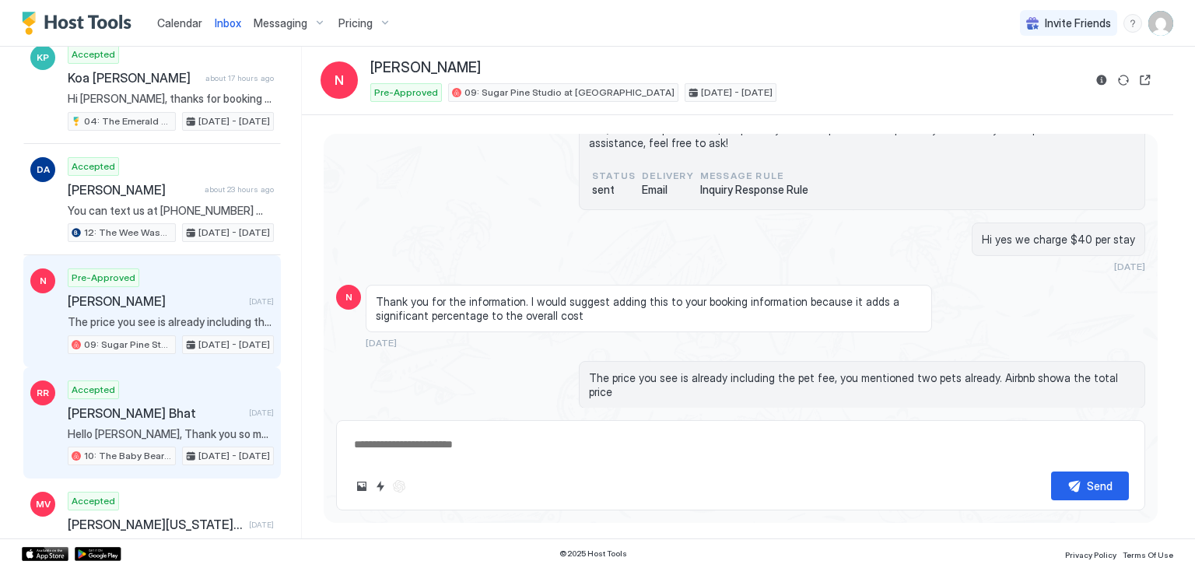
click at [205, 381] on div "Accepted Raksheet Ramdas Bhat 1 day ago Hello Raksheet, Thank you so much for y…" at bounding box center [171, 424] width 206 height 86
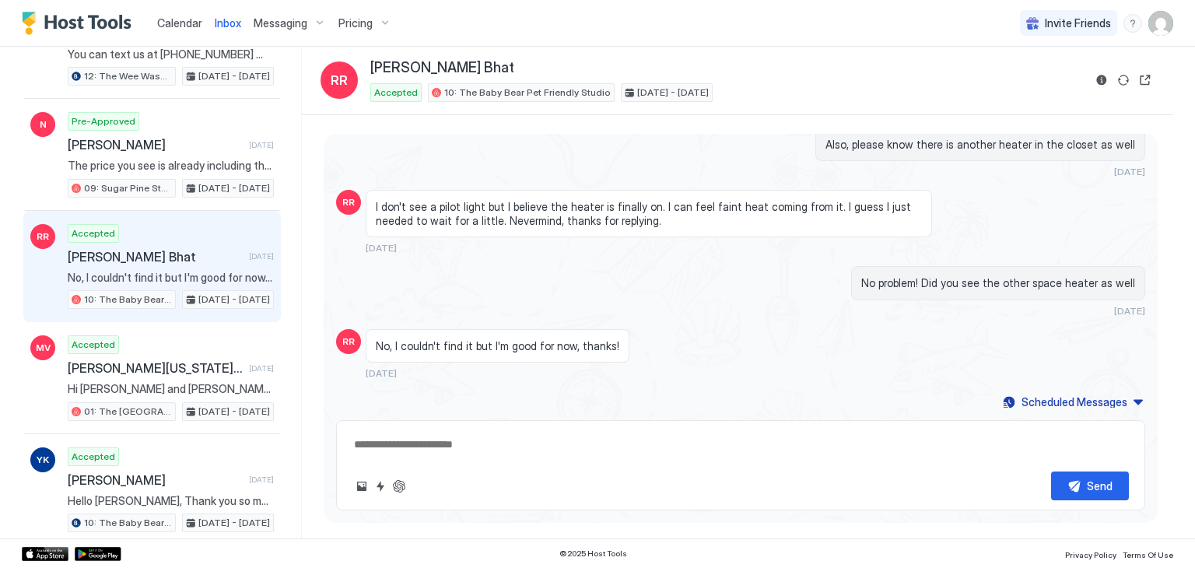
scroll to position [1500, 0]
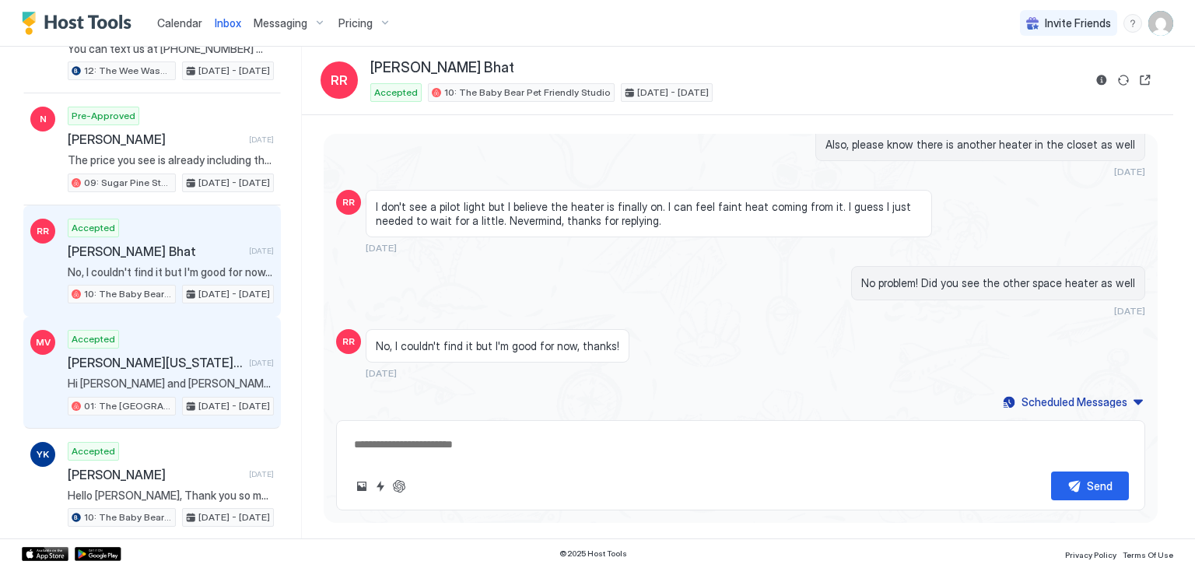
click at [205, 381] on div "Accepted Maria Virginia Dominguez May 1 day ago Hi Sarah and Shahar is Me , my …" at bounding box center [171, 373] width 206 height 86
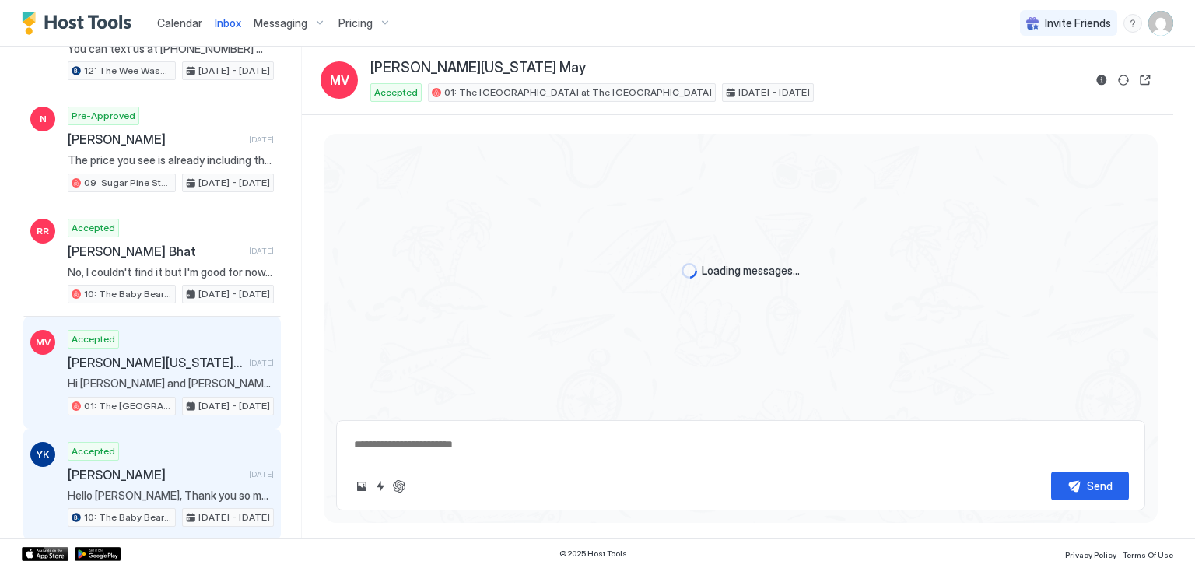
scroll to position [659, 0]
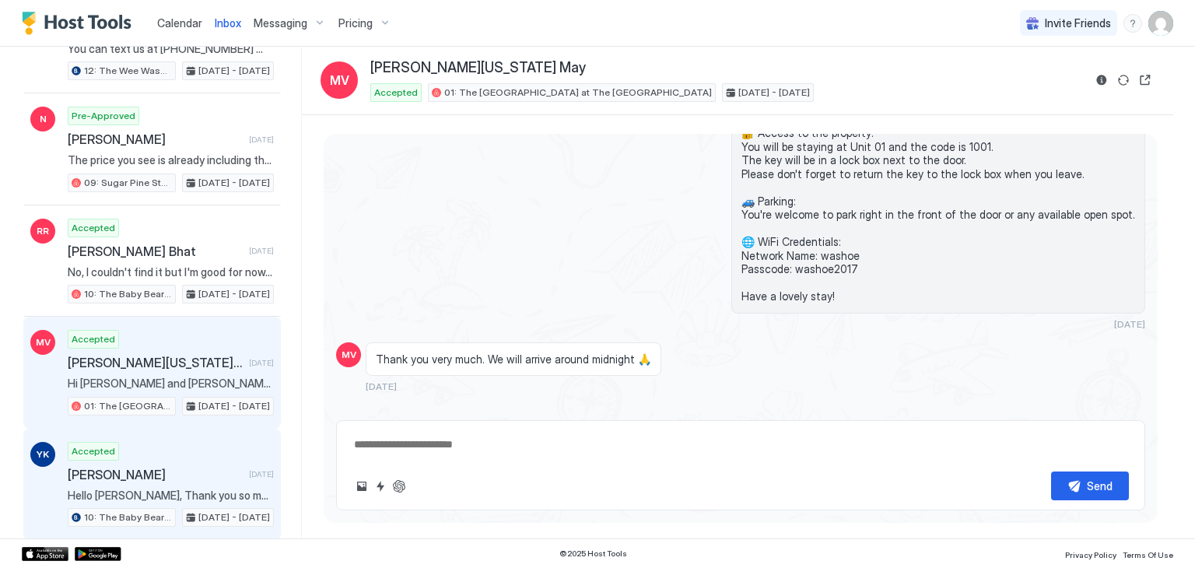
click at [207, 442] on div "Accepted Yongsukim Kim 1 day ago Hello Yongsukim, Thank you so much for your bo…" at bounding box center [171, 485] width 206 height 86
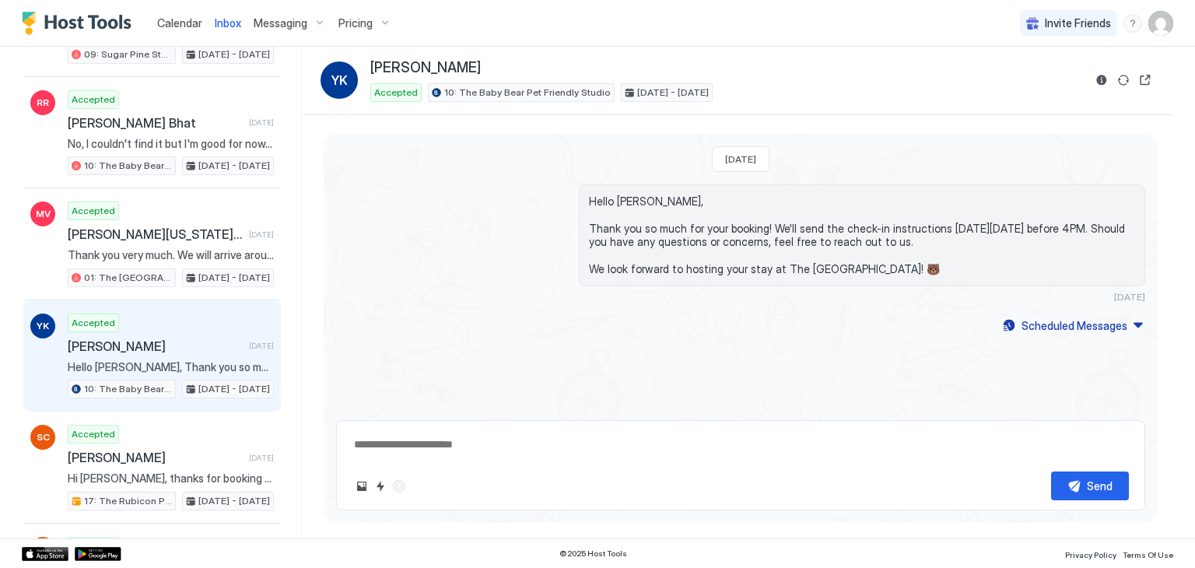
scroll to position [1637, 0]
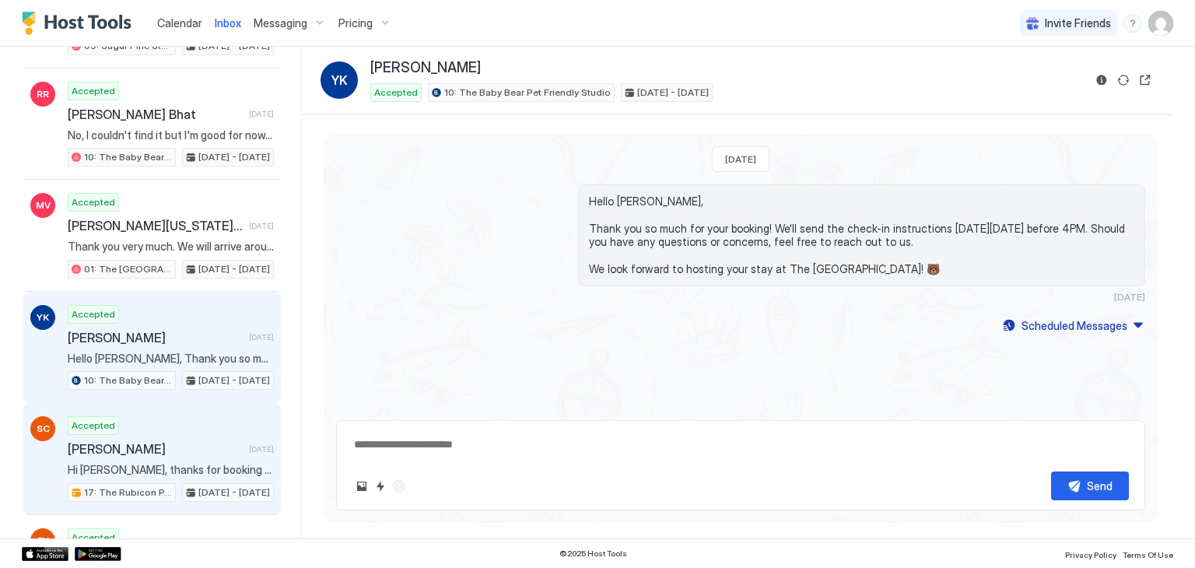
click at [207, 441] on span "[PERSON_NAME]" at bounding box center [155, 449] width 175 height 16
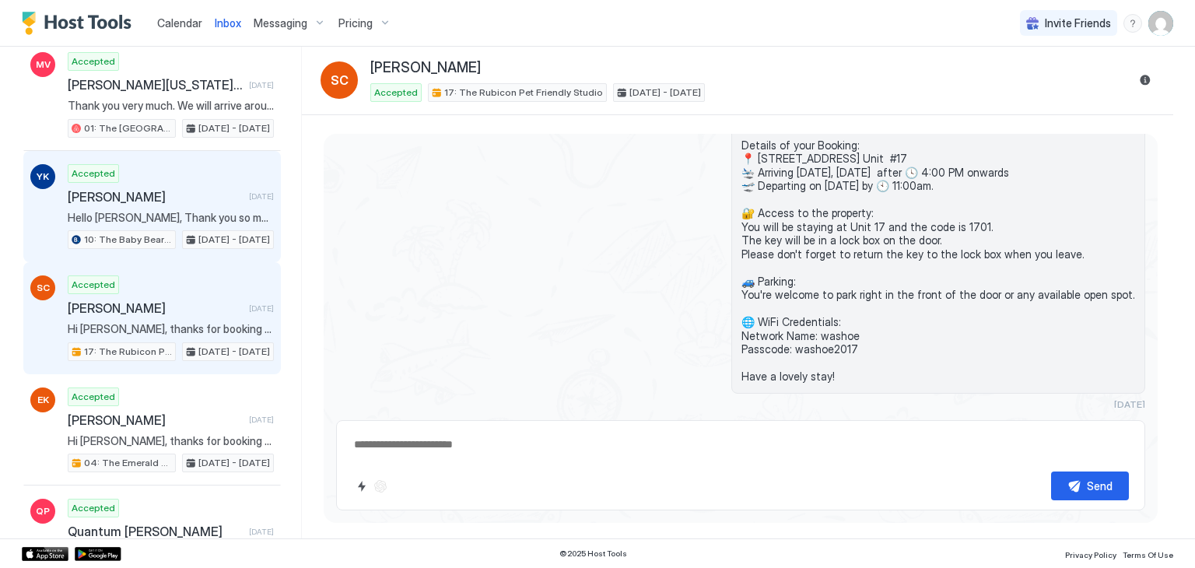
scroll to position [1779, 0]
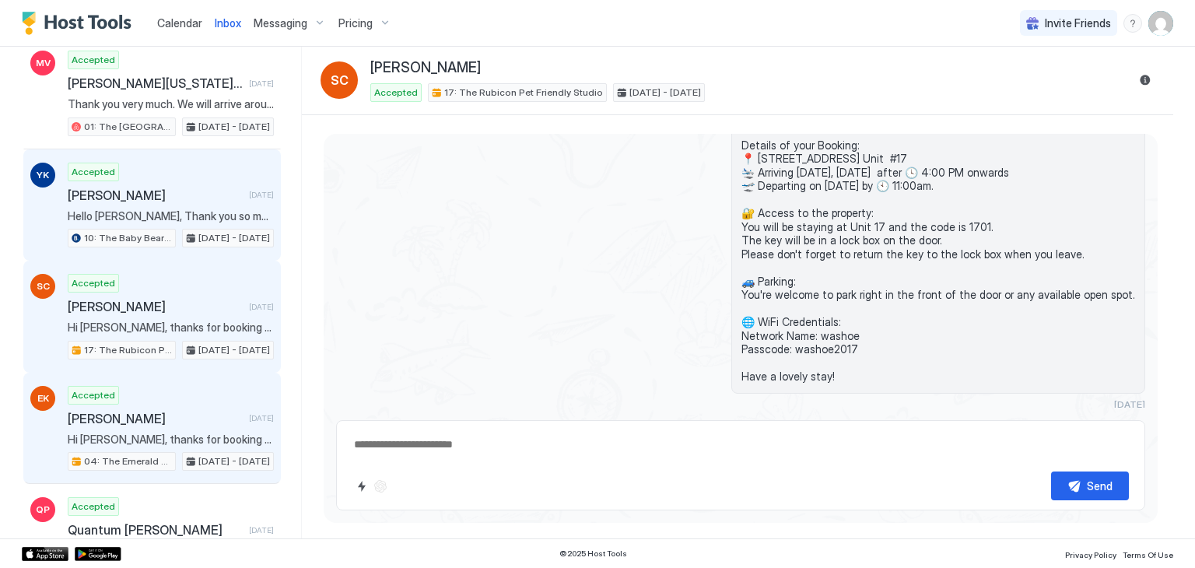
click at [207, 454] on span "[DATE] - [DATE]" at bounding box center [234, 461] width 72 height 14
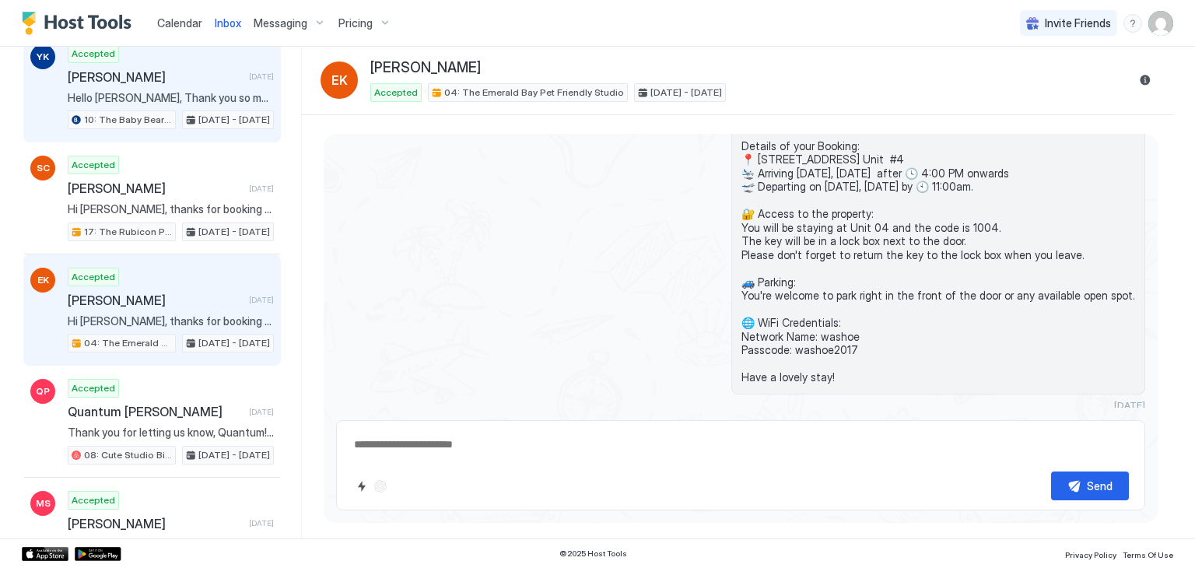
scroll to position [1900, 0]
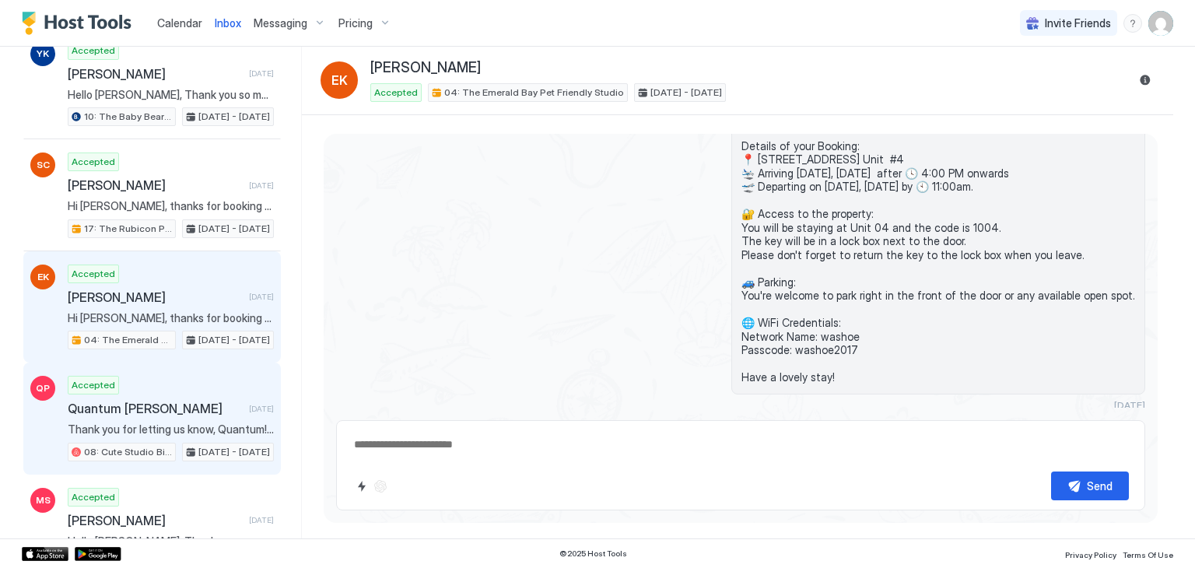
click at [217, 381] on div "Accepted Quantum Perez 1 day ago Thank you for letting us know, Quantum! We app…" at bounding box center [171, 419] width 206 height 86
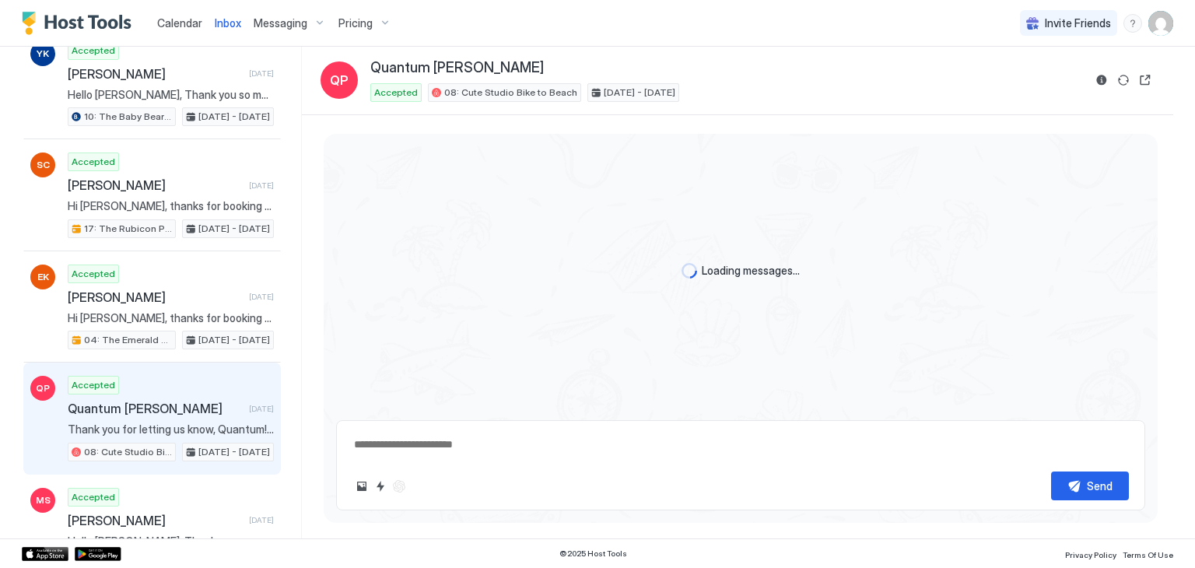
click at [205, 443] on div "[DATE] - [DATE]" at bounding box center [228, 452] width 92 height 19
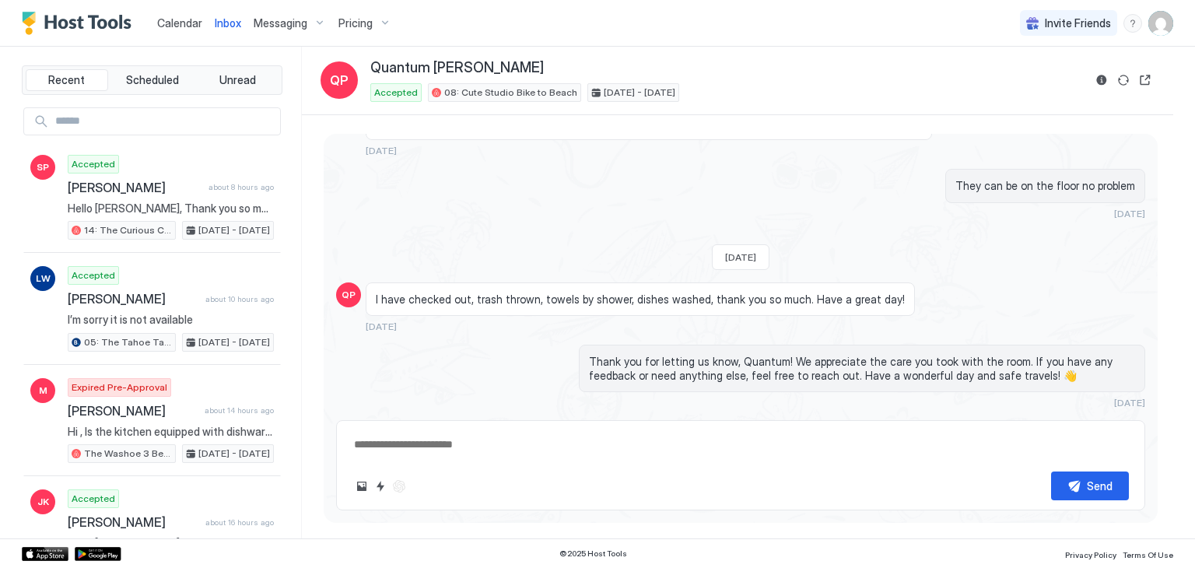
click at [181, 23] on span "Calendar" at bounding box center [179, 22] width 45 height 13
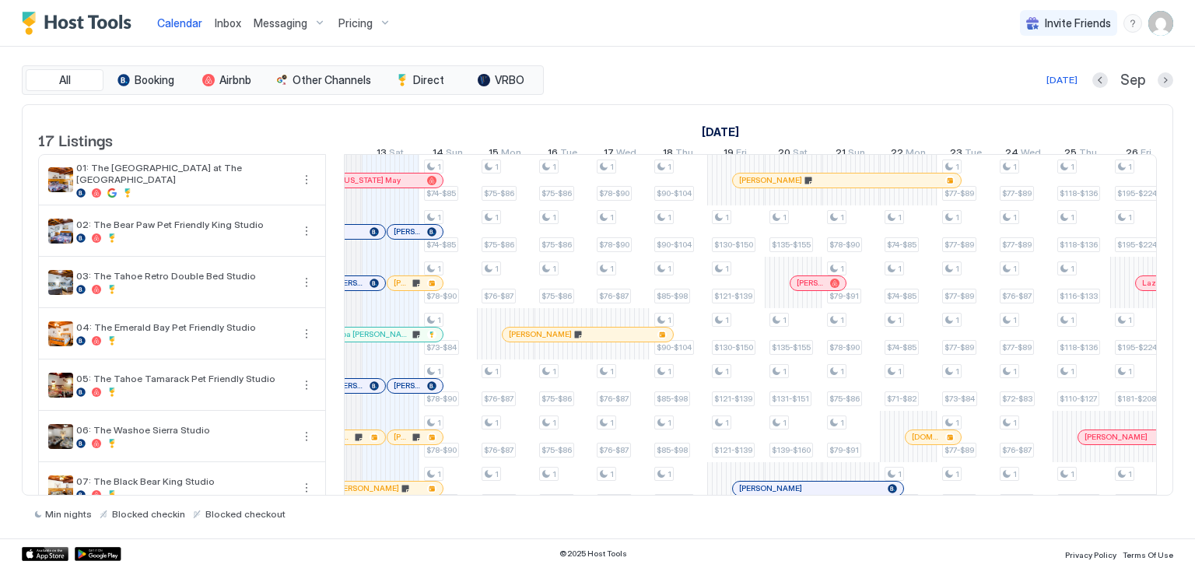
scroll to position [0, 858]
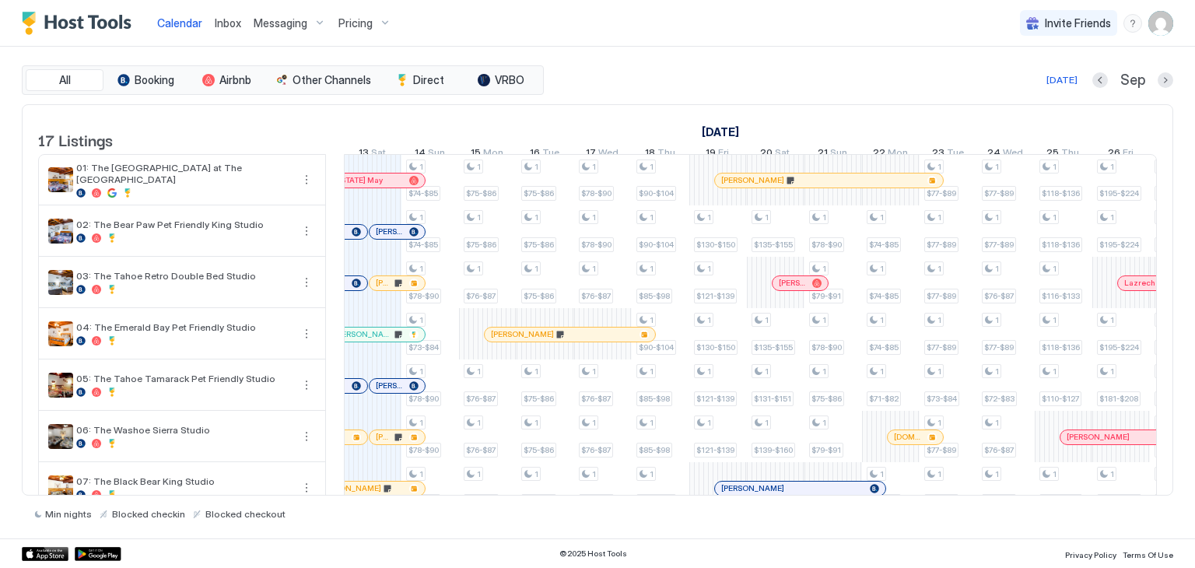
click at [218, 25] on span "Inbox" at bounding box center [228, 22] width 26 height 13
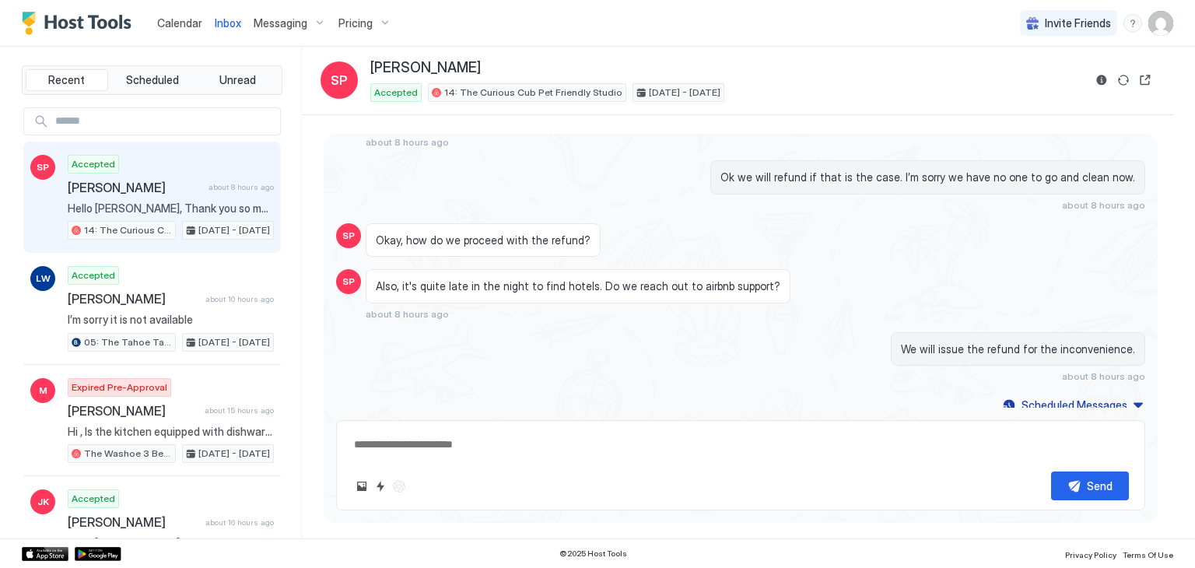
click at [179, 180] on span "[PERSON_NAME]" at bounding box center [135, 188] width 135 height 16
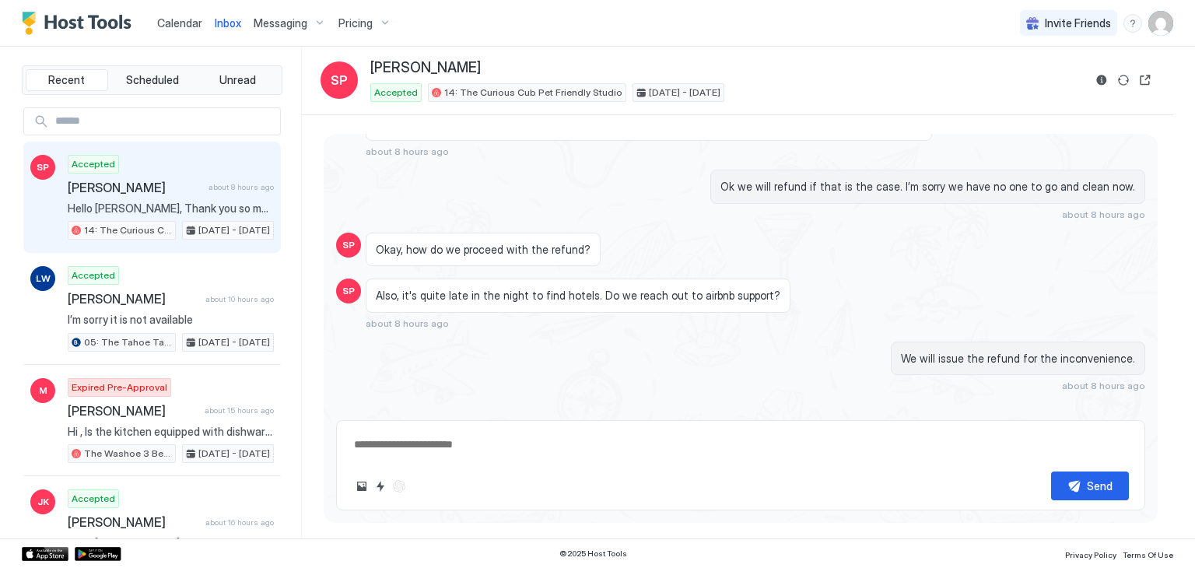
scroll to position [3368, 0]
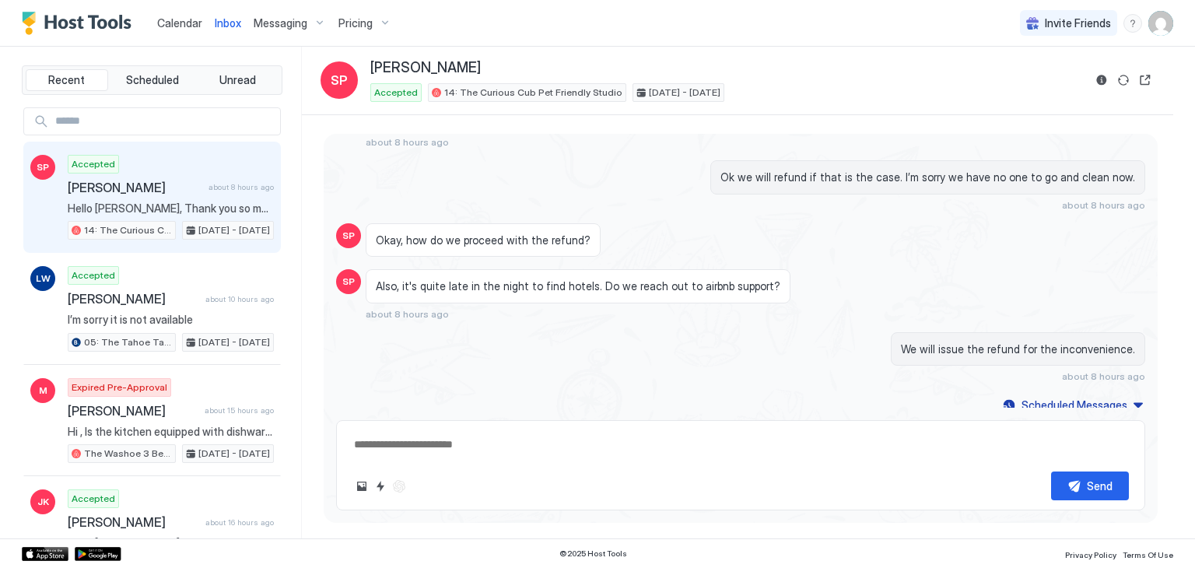
click at [452, 444] on textarea at bounding box center [741, 444] width 777 height 29
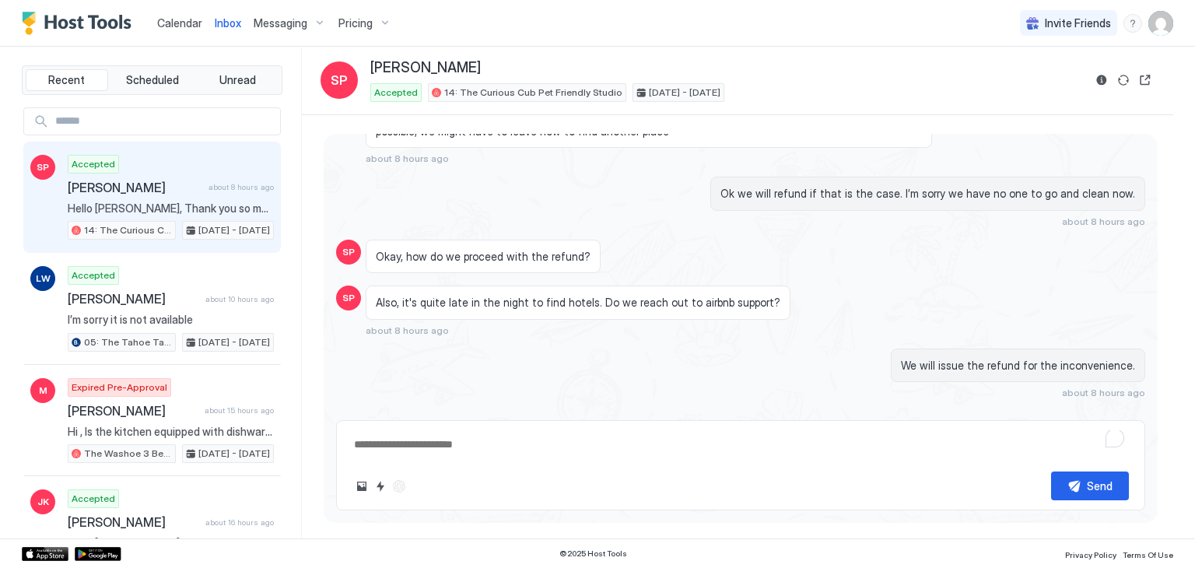
scroll to position [3385, 0]
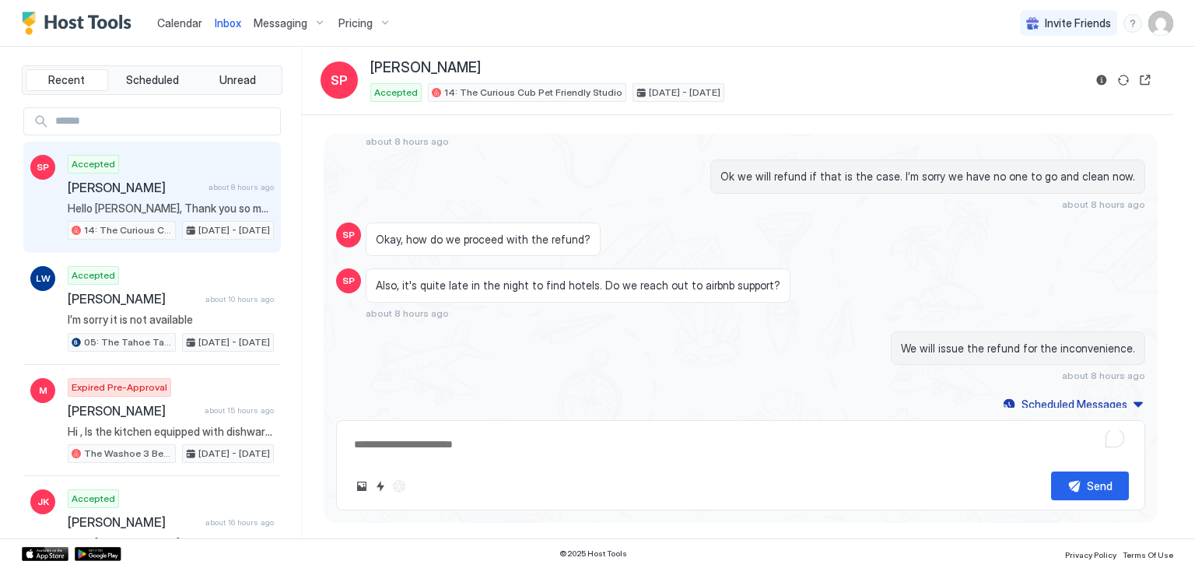
click at [609, 440] on textarea "To enrich screen reader interactions, please activate Accessibility in Grammarl…" at bounding box center [741, 444] width 777 height 29
paste textarea "**********"
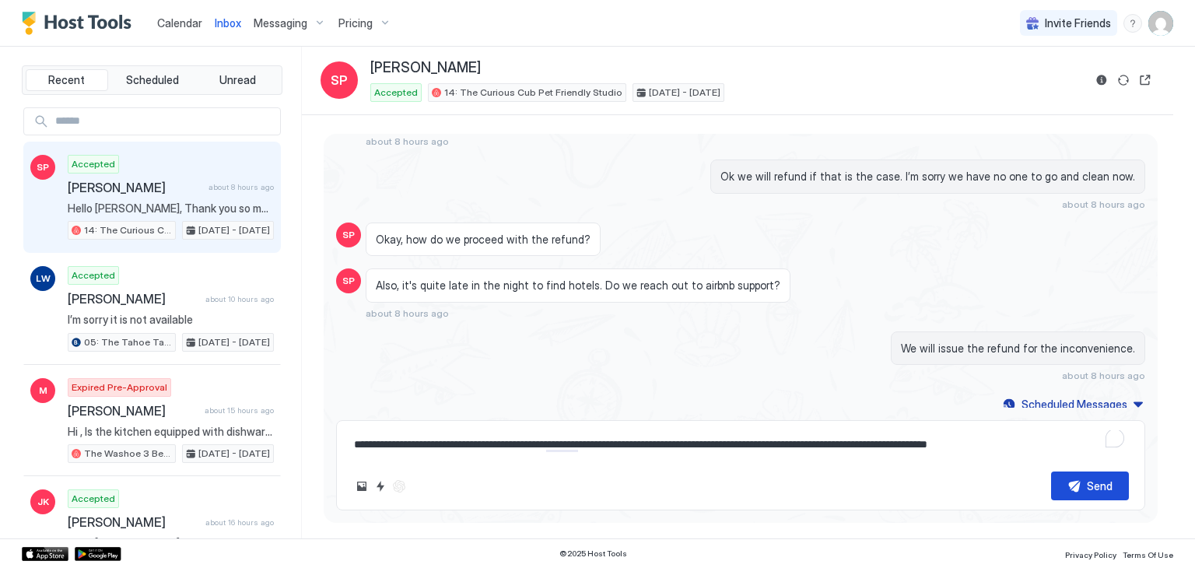
type textarea "**********"
click at [1078, 492] on button "Send" at bounding box center [1090, 486] width 78 height 29
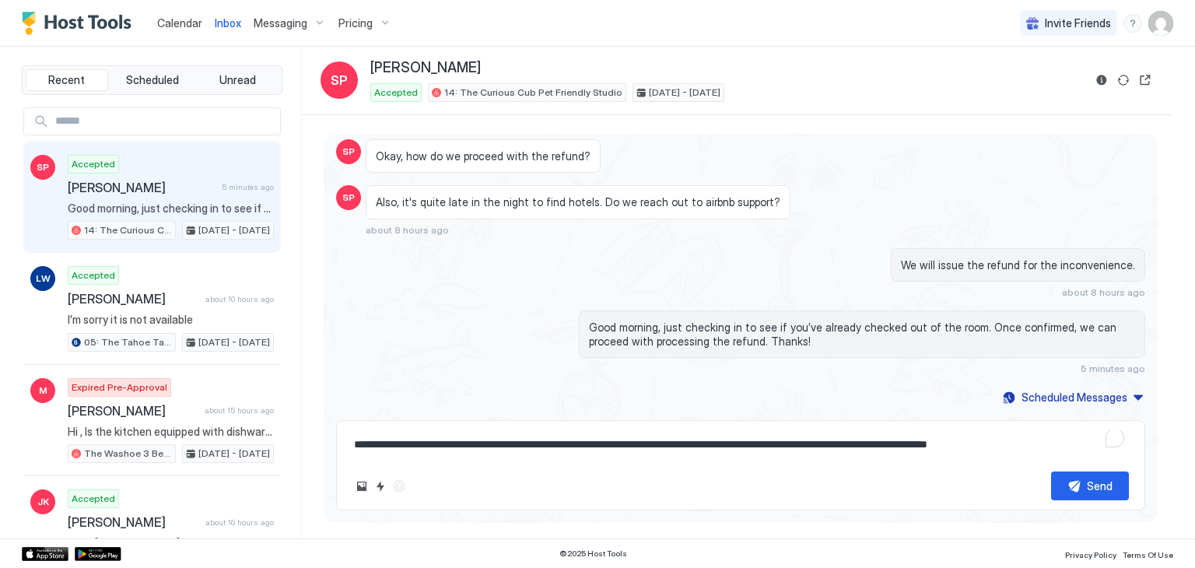
scroll to position [3264, 0]
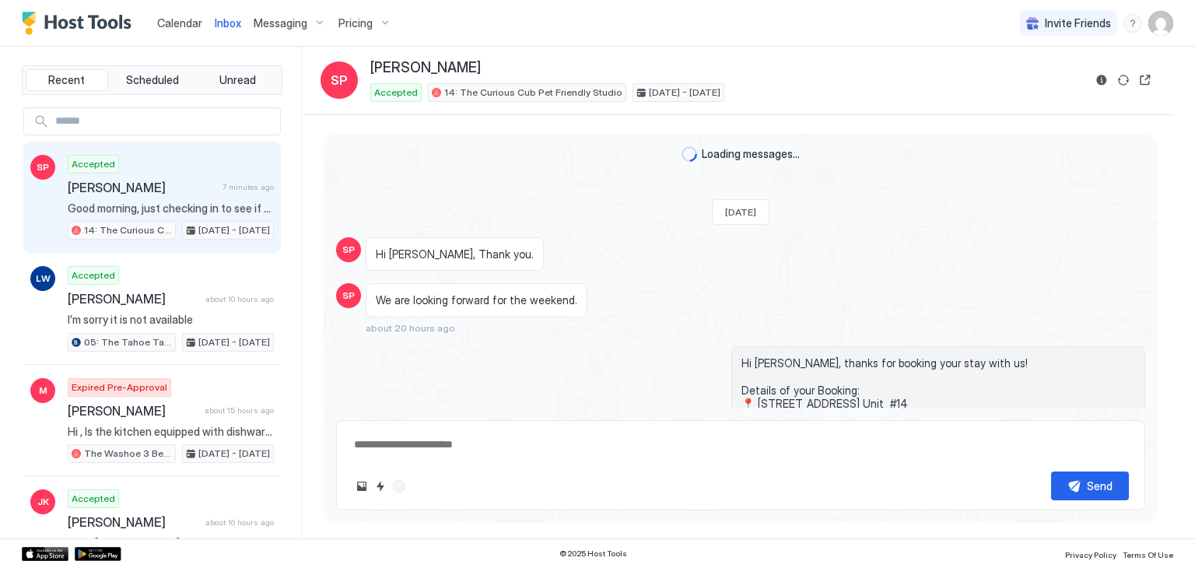
scroll to position [3264, 0]
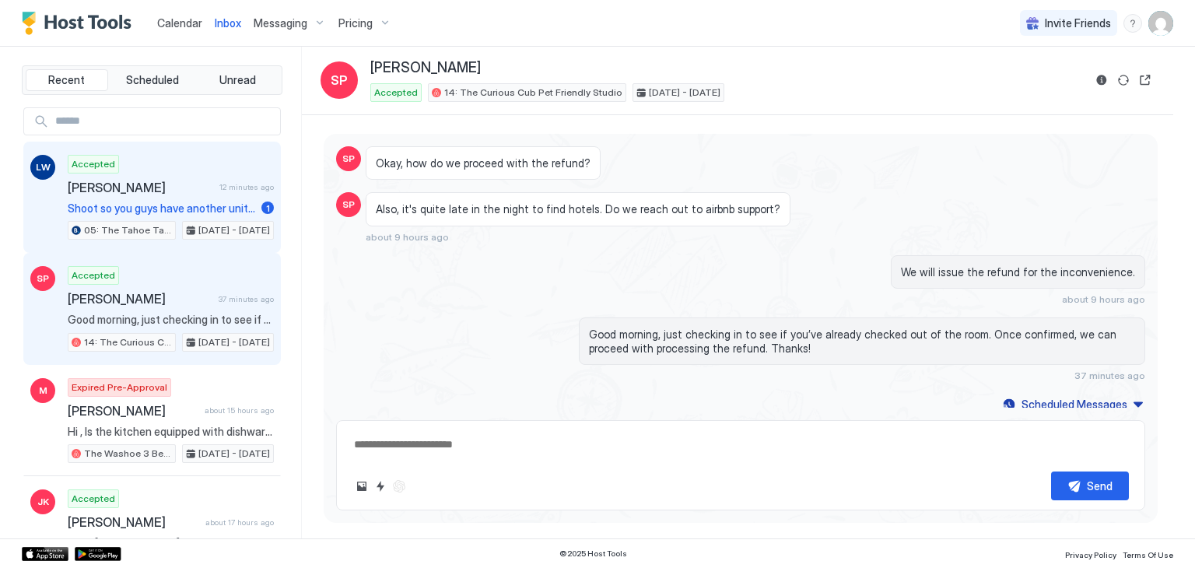
click at [146, 180] on span "[PERSON_NAME]" at bounding box center [141, 188] width 146 height 16
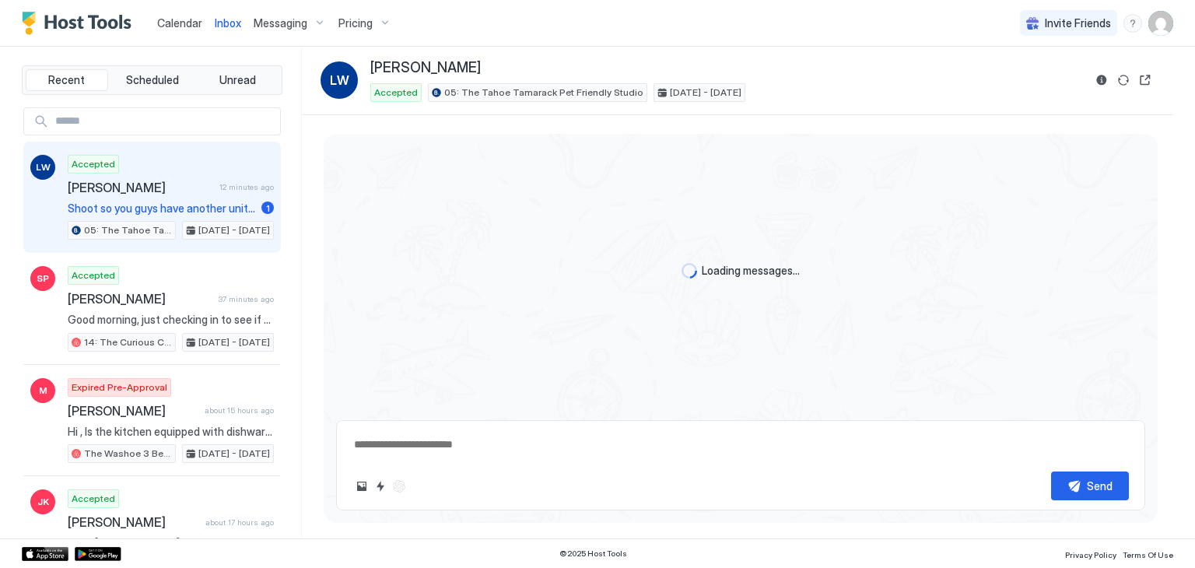
scroll to position [843, 0]
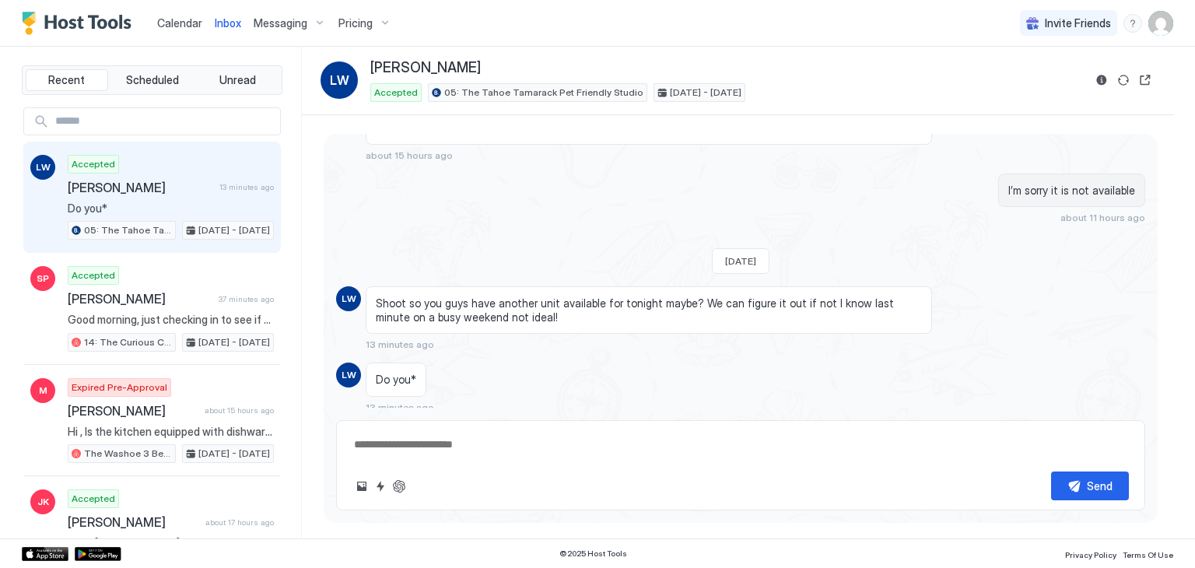
click at [423, 310] on span "Shoot so you guys have another unit available for tonight maybe? We can figure …" at bounding box center [649, 309] width 546 height 27
click at [174, 19] on span "Calendar" at bounding box center [179, 22] width 45 height 13
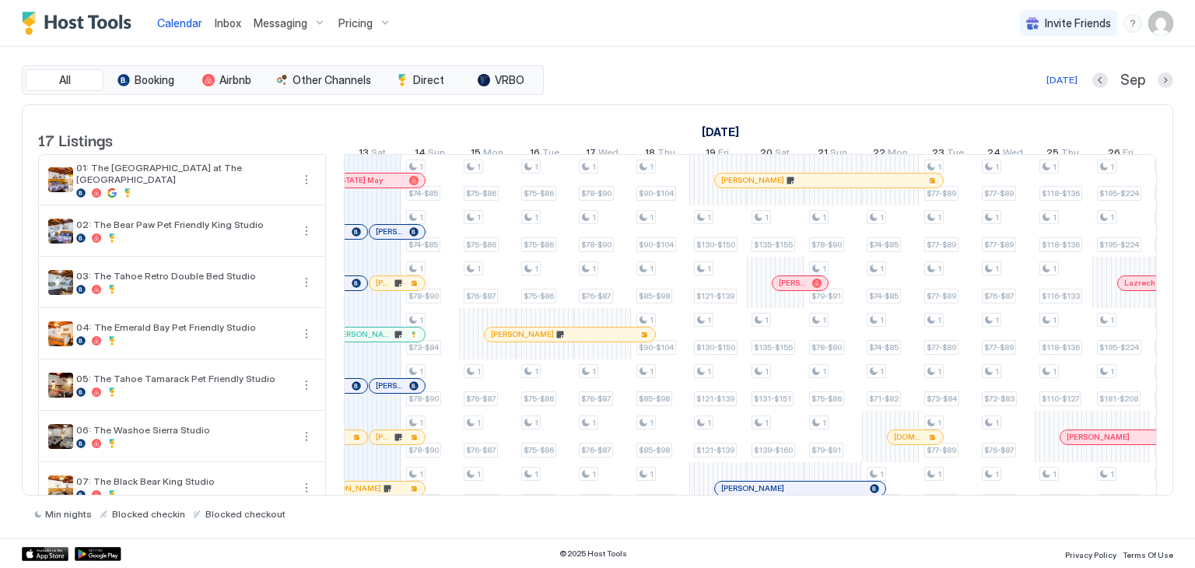
click at [227, 30] on link "Inbox" at bounding box center [228, 23] width 26 height 16
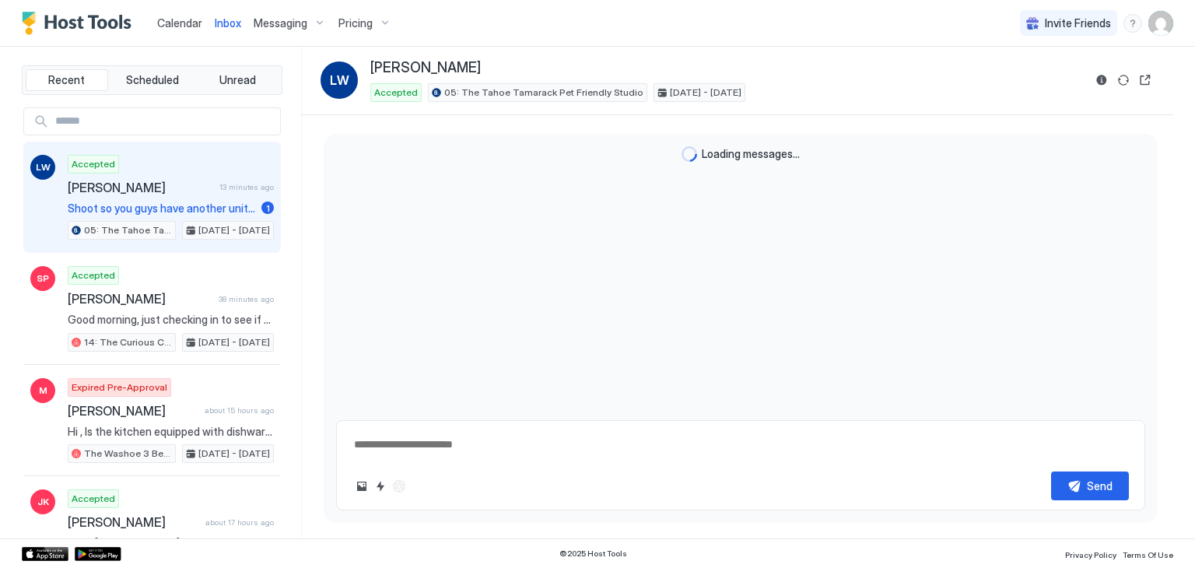
scroll to position [826, 0]
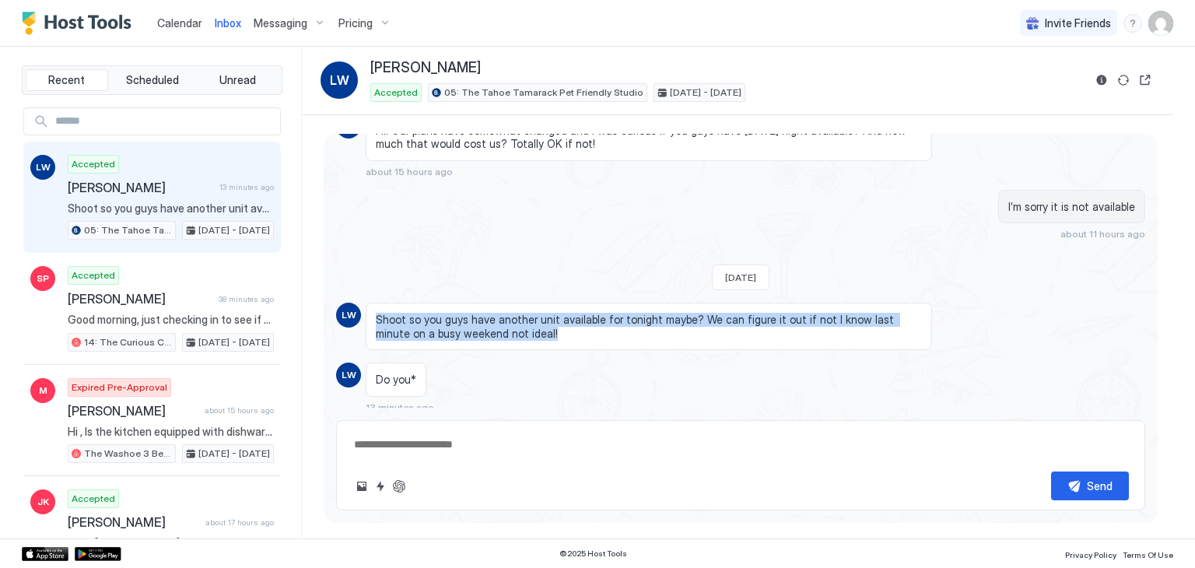
drag, startPoint x: 507, startPoint y: 332, endPoint x: 364, endPoint y: 308, distance: 145.1
click at [364, 308] on div "LW Shoot so you guys have another unit available for tonight maybe? We can figu…" at bounding box center [740, 326] width 809 height 47
copy span "Shoot so you guys have another unit available for tonight maybe? We can figure …"
type textarea "*"
click at [451, 443] on textarea at bounding box center [741, 444] width 777 height 29
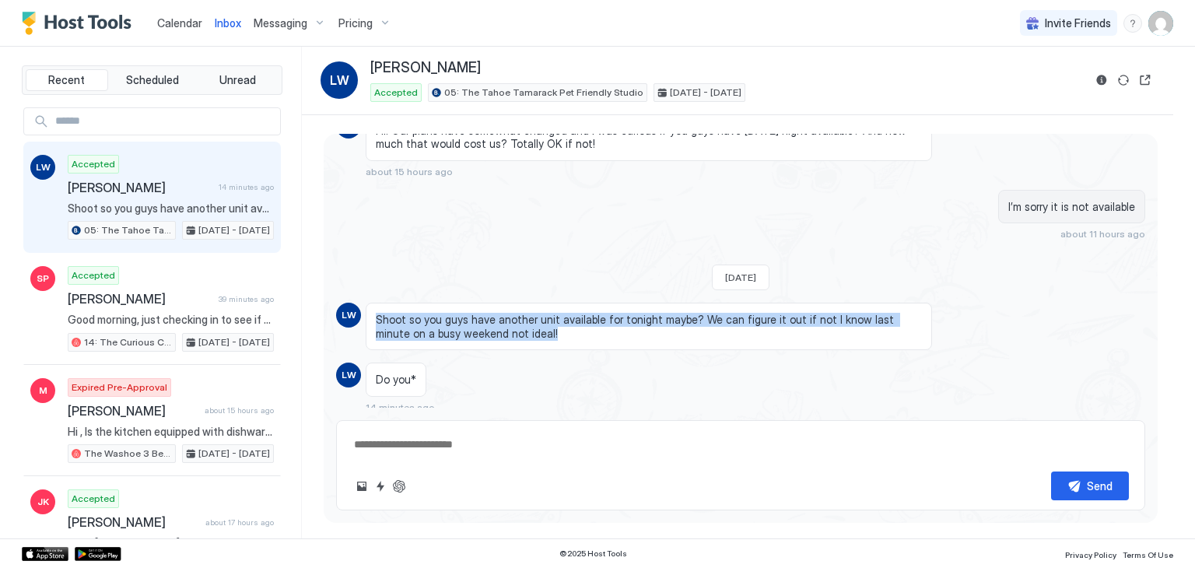
paste textarea "**********"
type textarea "**********"
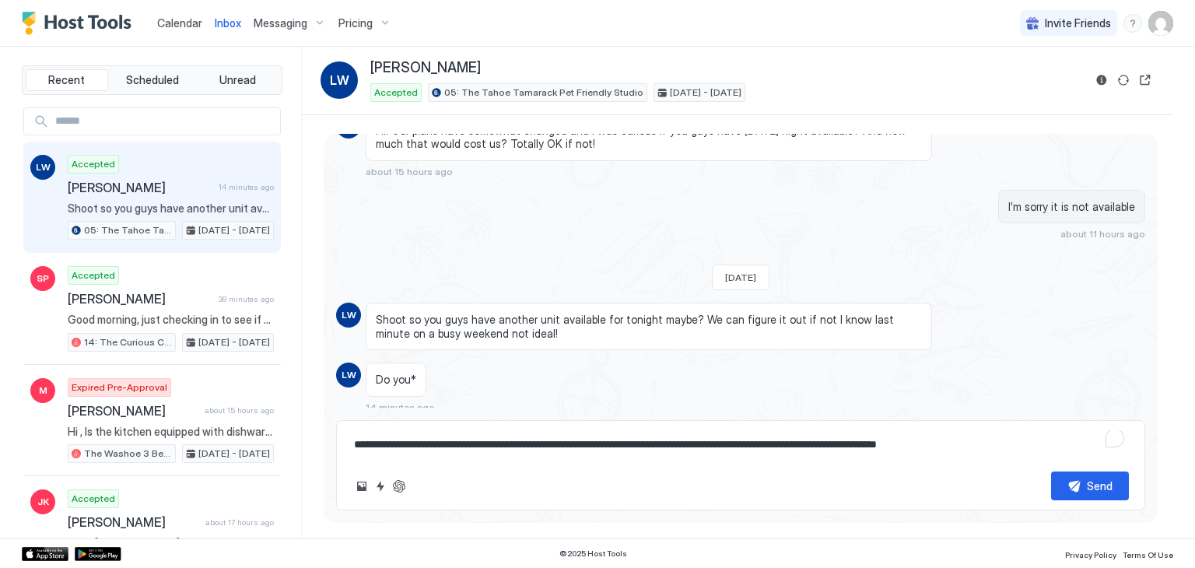
type textarea "*"
type textarea "**********"
click at [168, 30] on link "Calendar" at bounding box center [179, 23] width 45 height 16
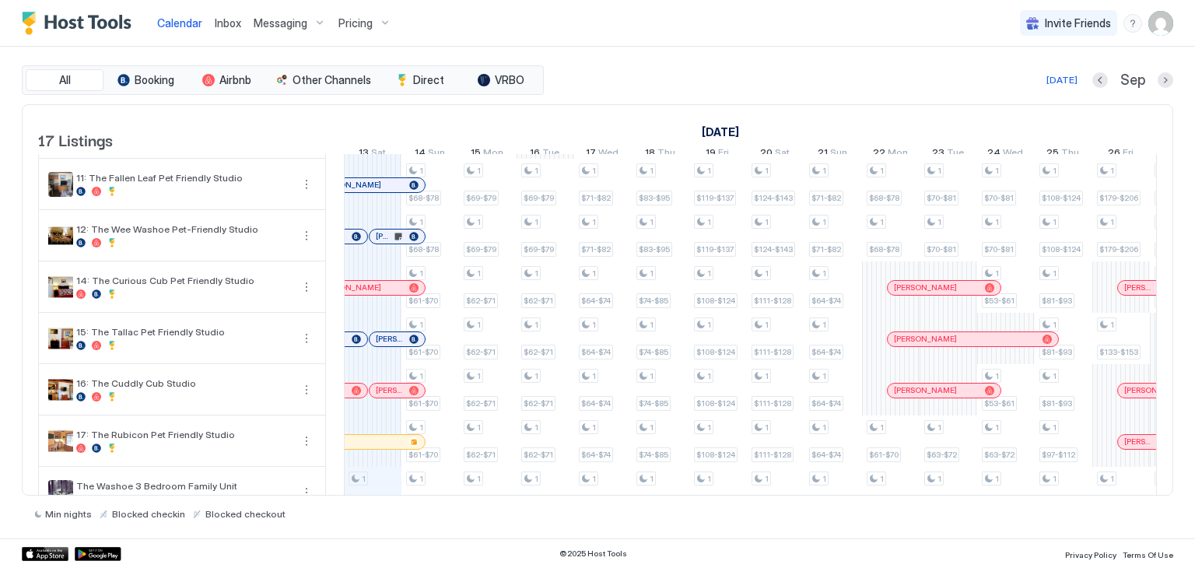
scroll to position [552, 0]
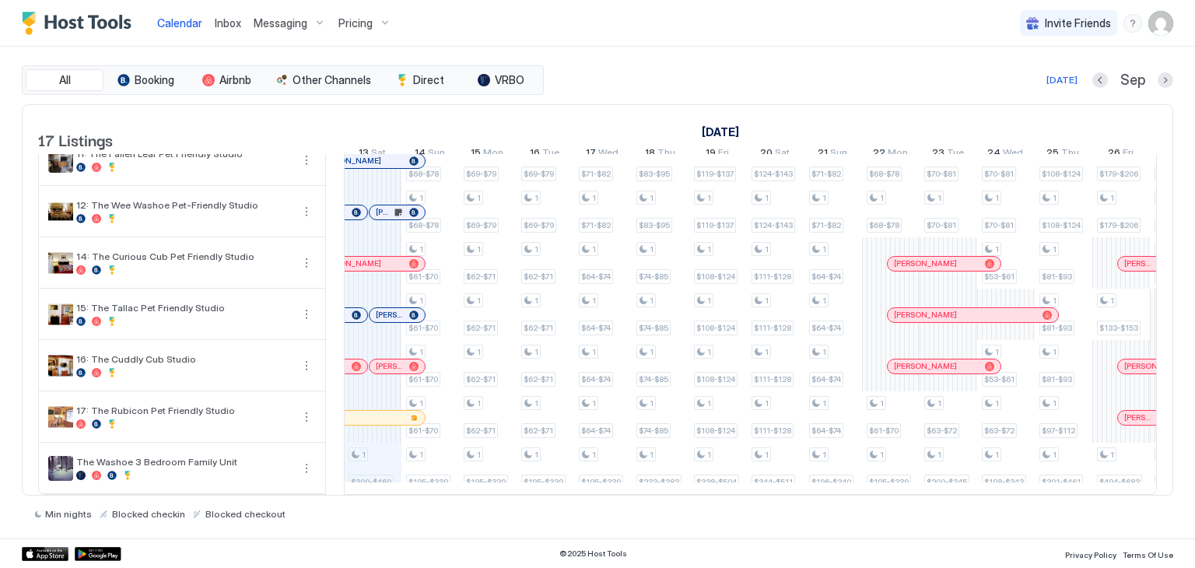
click at [226, 26] on span "Inbox" at bounding box center [228, 22] width 26 height 13
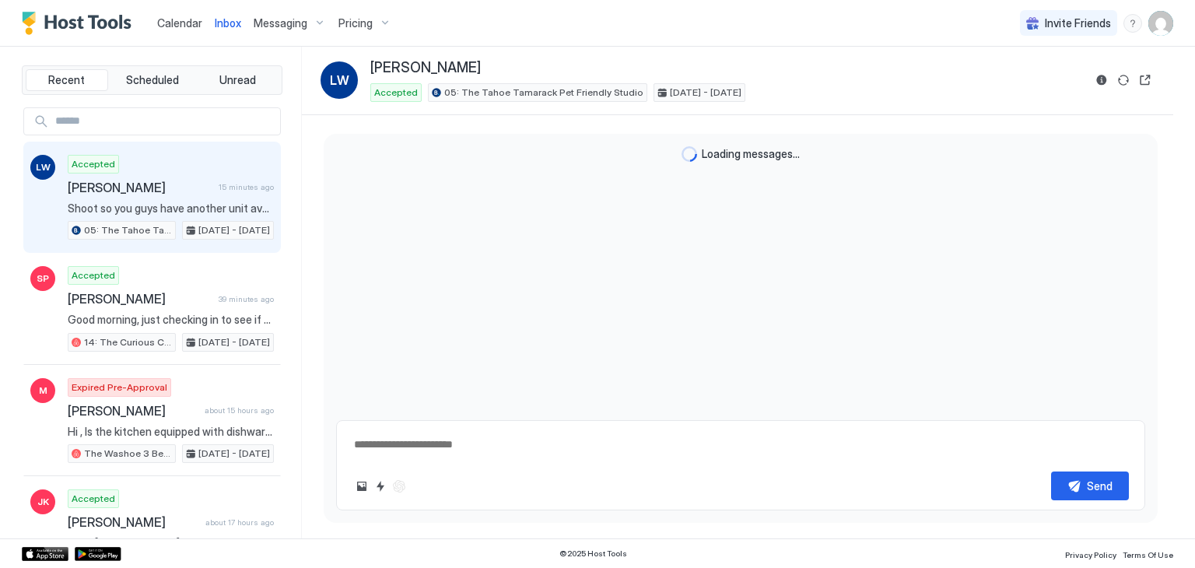
type textarea "*"
type textarea "**********"
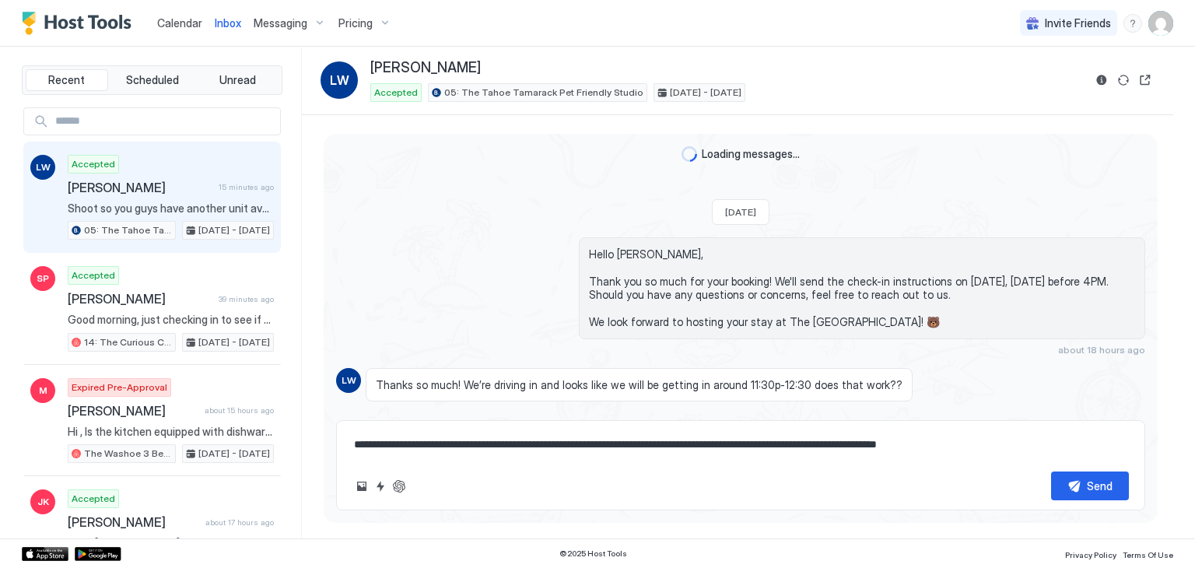
scroll to position [826, 0]
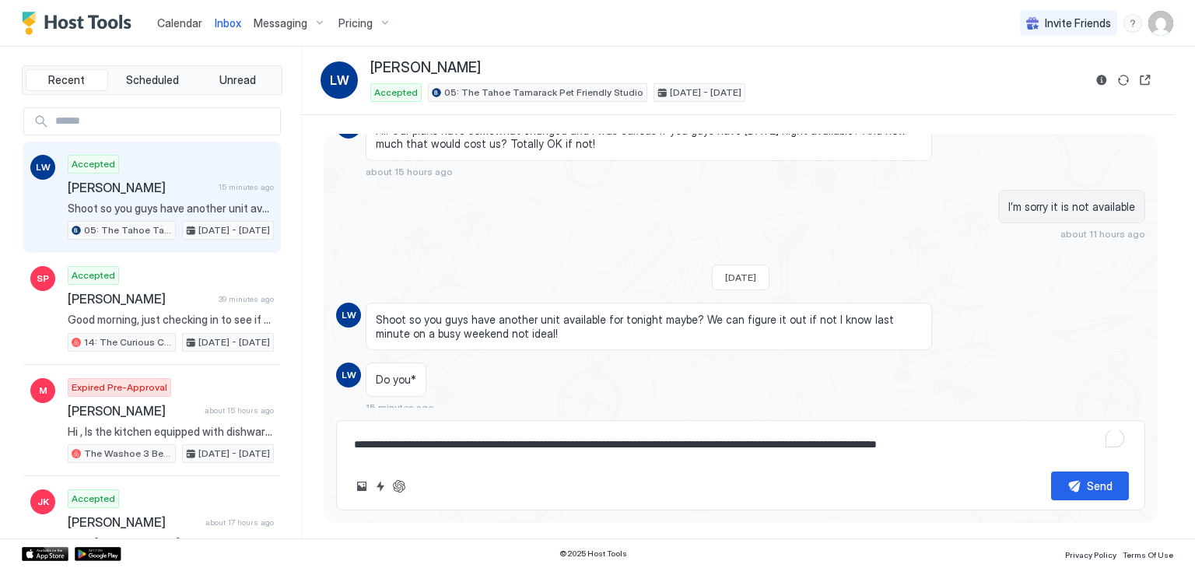
drag, startPoint x: 791, startPoint y: 446, endPoint x: 644, endPoint y: 467, distance: 148.6
click at [644, 467] on div "**********" at bounding box center [740, 465] width 809 height 90
type textarea "*"
type textarea "**********"
type textarea "*"
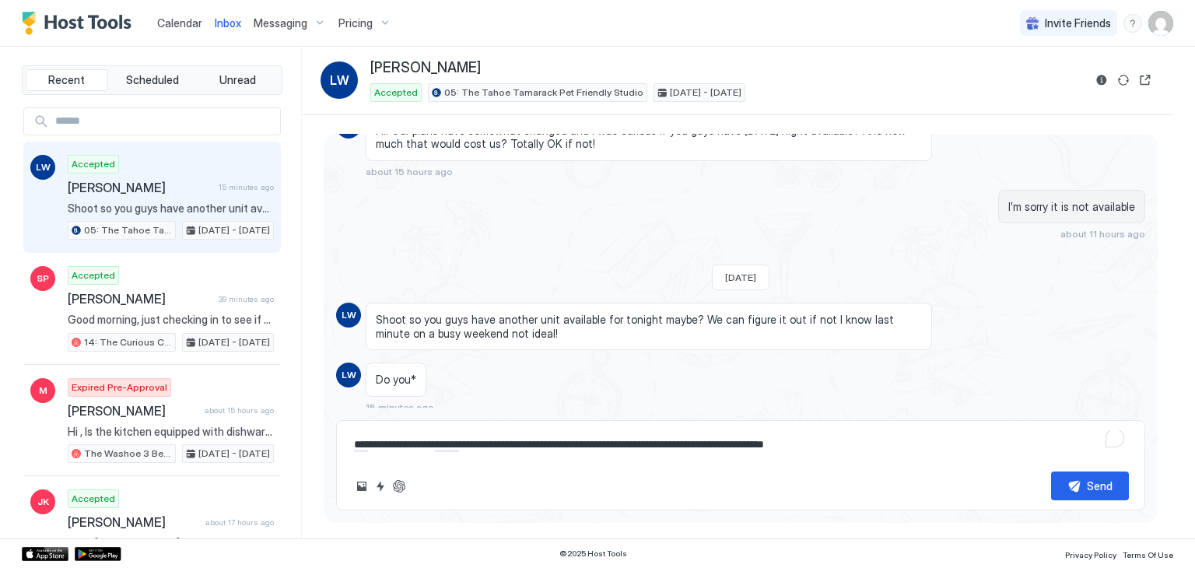
type textarea "**********"
type textarea "*"
type textarea "**********"
type textarea "*"
click at [857, 455] on textarea "**********" at bounding box center [741, 444] width 777 height 29
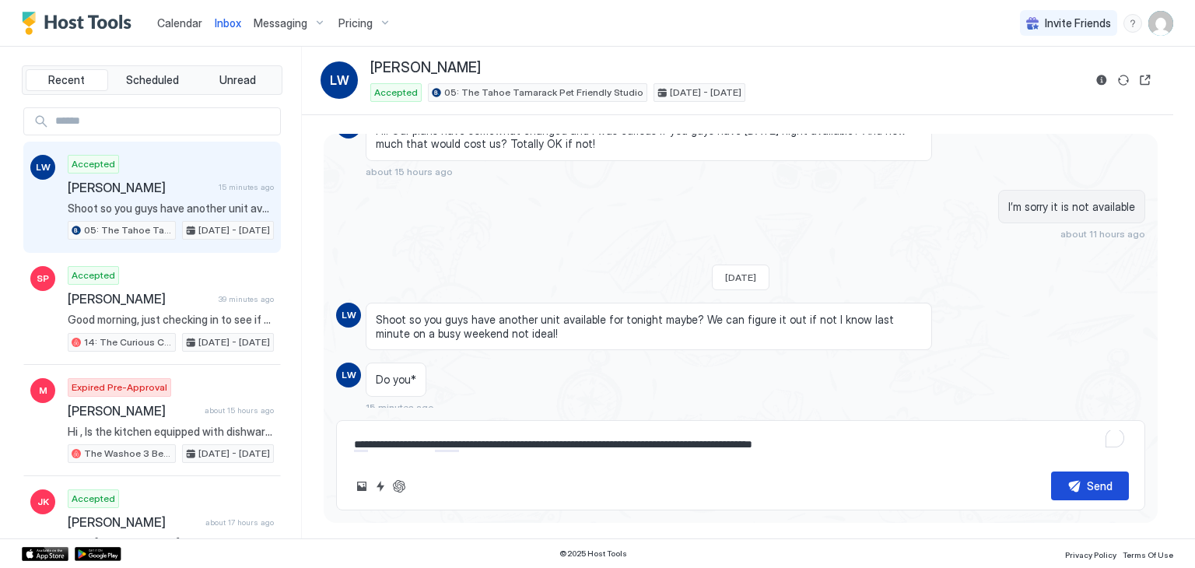
type textarea "**********"
click at [1107, 490] on div "Send" at bounding box center [1100, 486] width 26 height 16
type textarea "*"
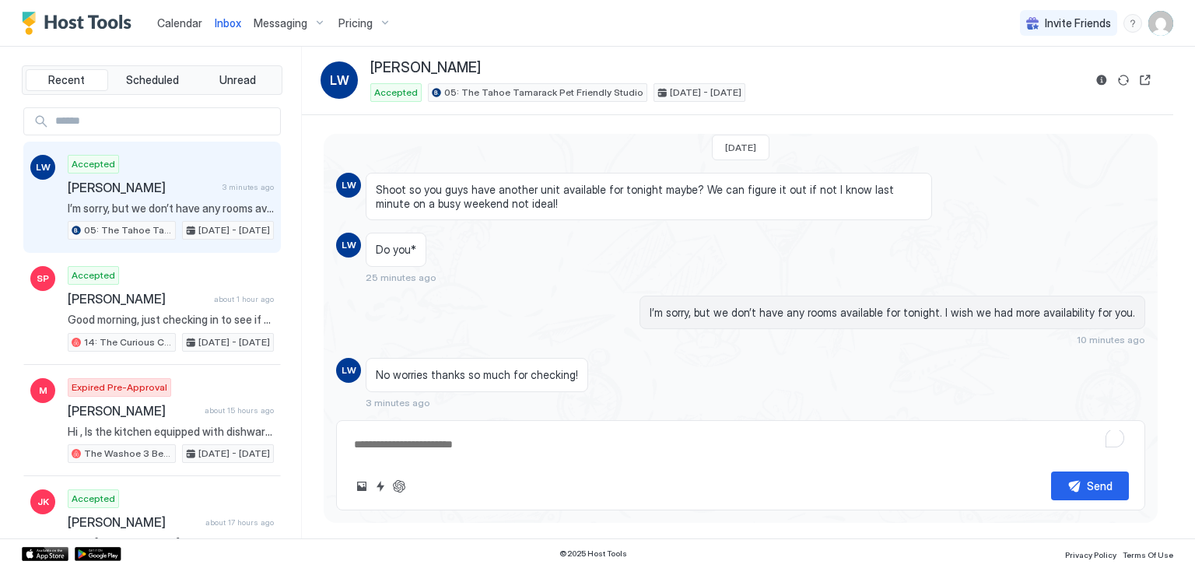
scroll to position [934, 0]
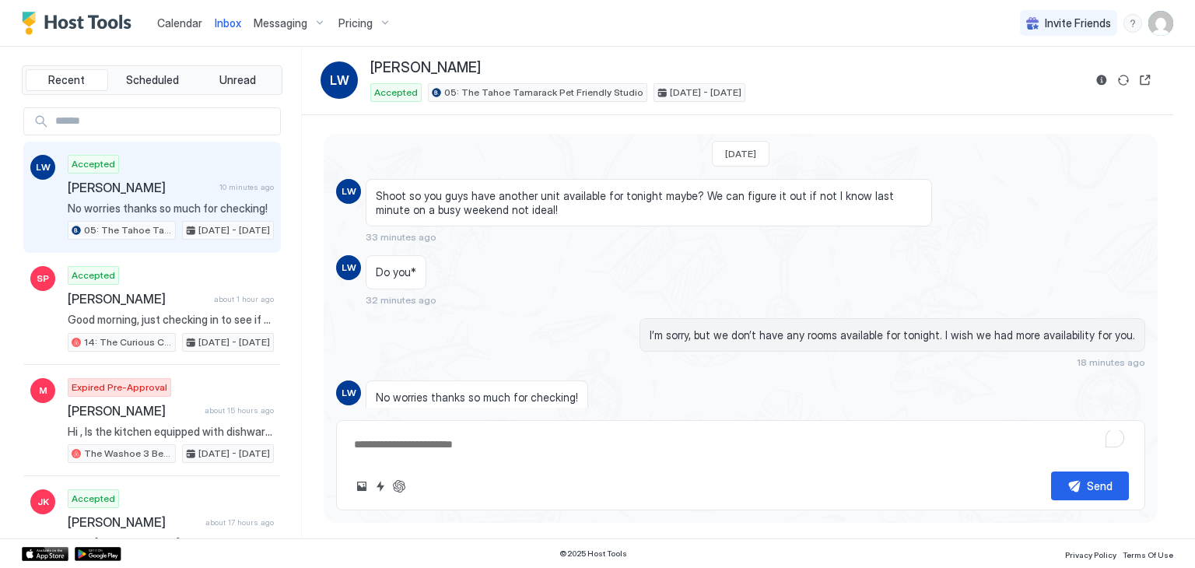
click at [457, 446] on textarea "To enrich screen reader interactions, please activate Accessibility in Grammarl…" at bounding box center [741, 444] width 777 height 29
type textarea "*"
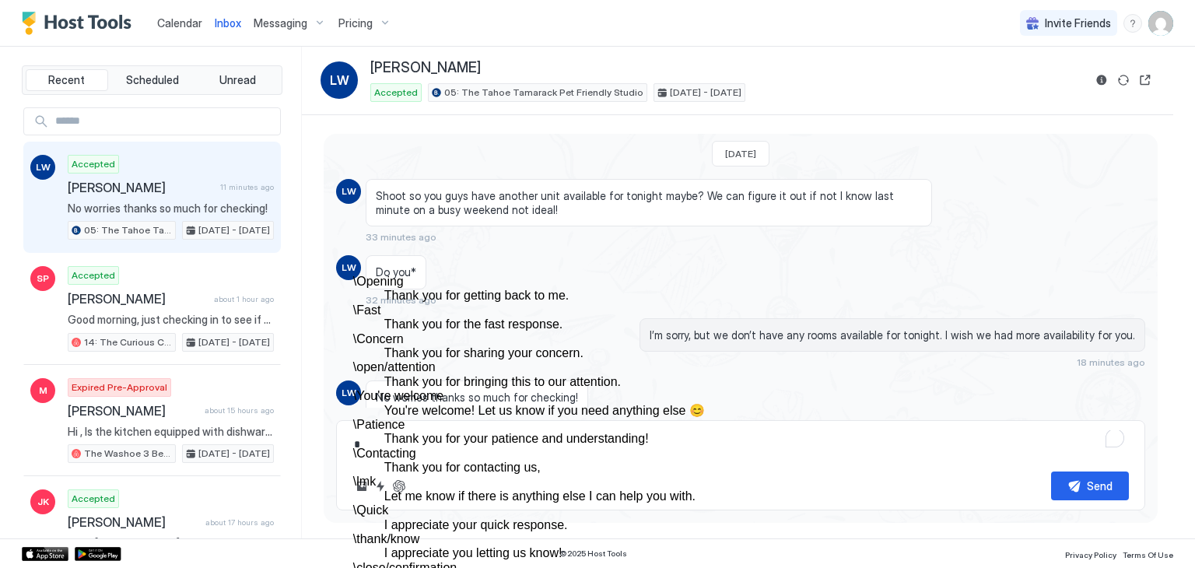
scroll to position [125, 0]
click at [489, 404] on dd "You're welcome! Let us know if you need anything else 😊" at bounding box center [644, 411] width 521 height 14
type textarea "*"
type textarea "**********"
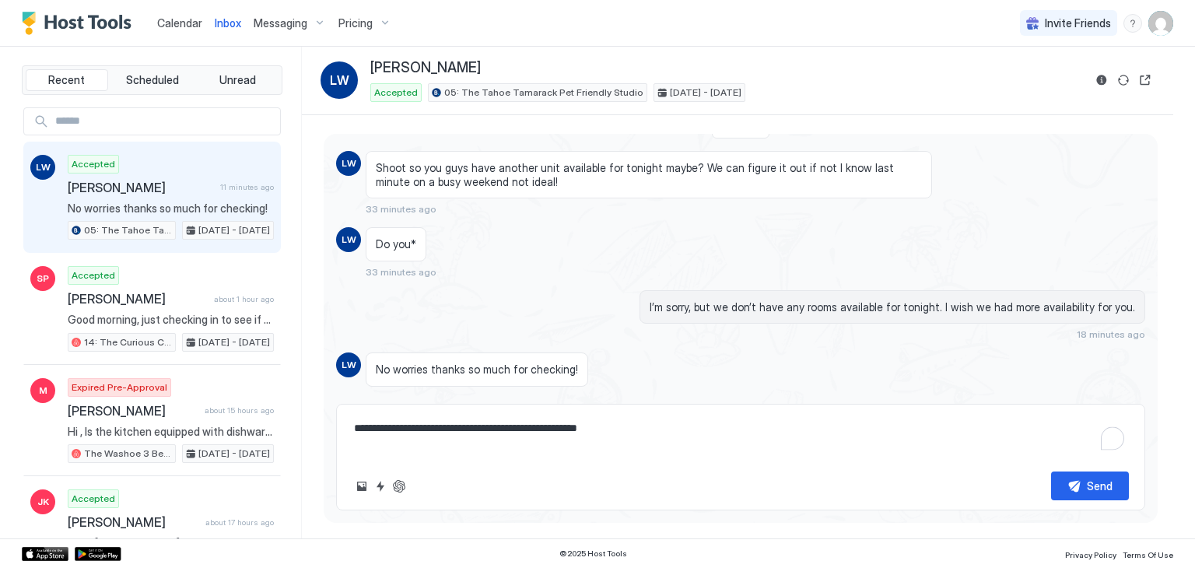
scroll to position [967, 0]
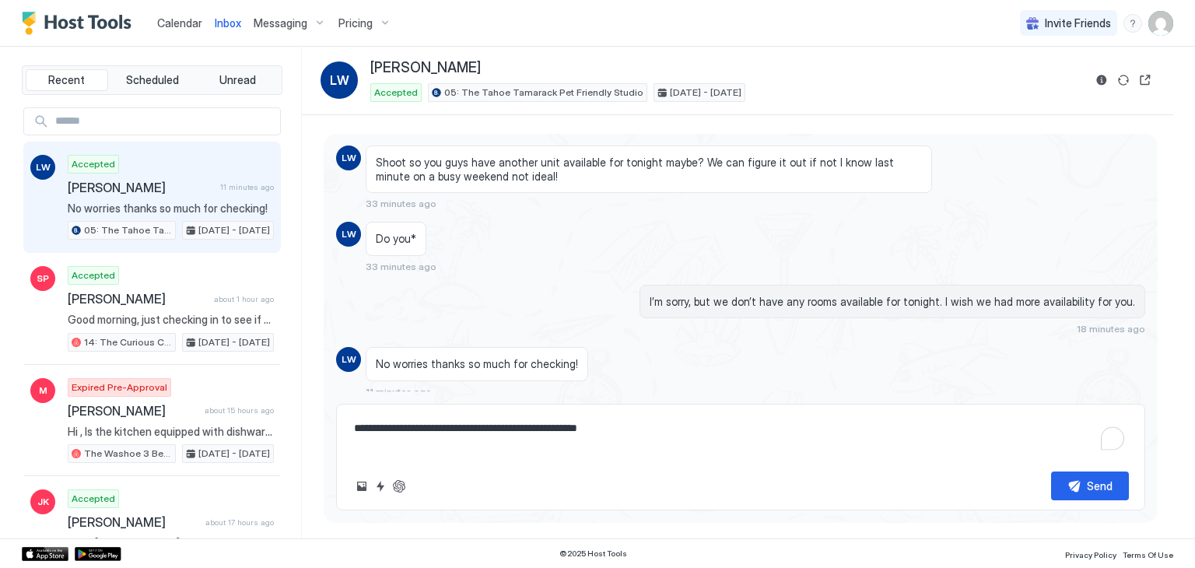
type textarea "*"
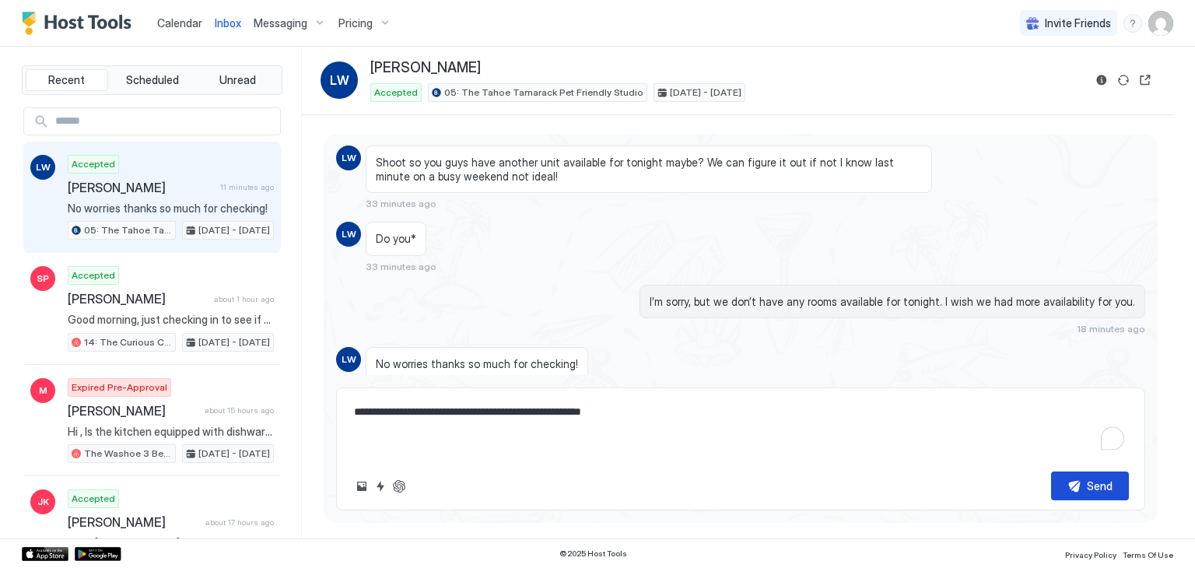
type textarea "**********"
click at [1084, 482] on button "Send" at bounding box center [1090, 486] width 78 height 29
type textarea "*"
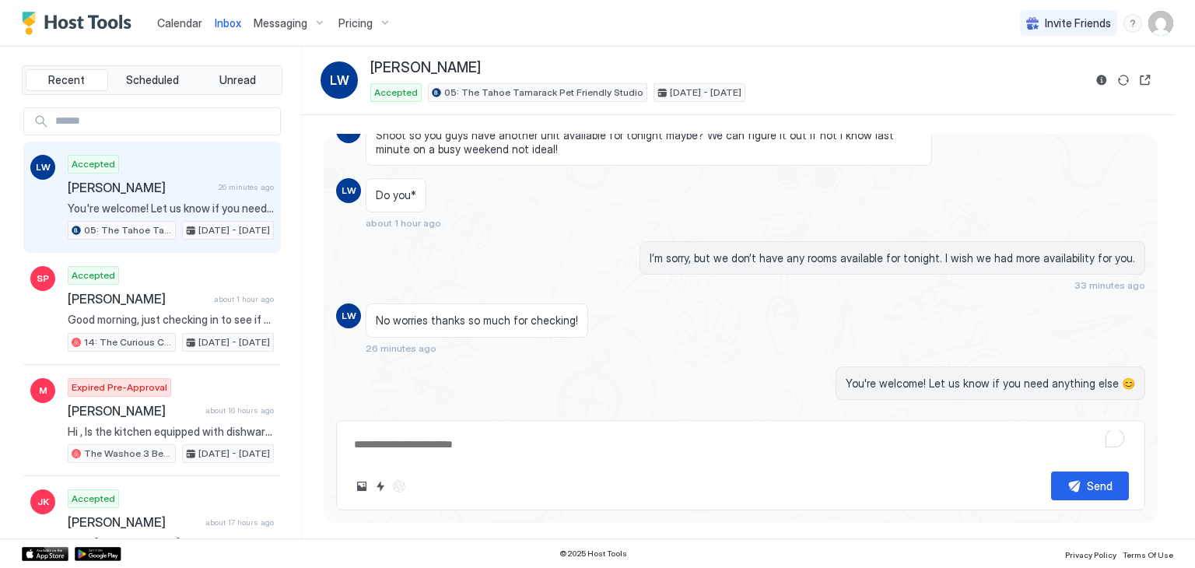
scroll to position [1027, 0]
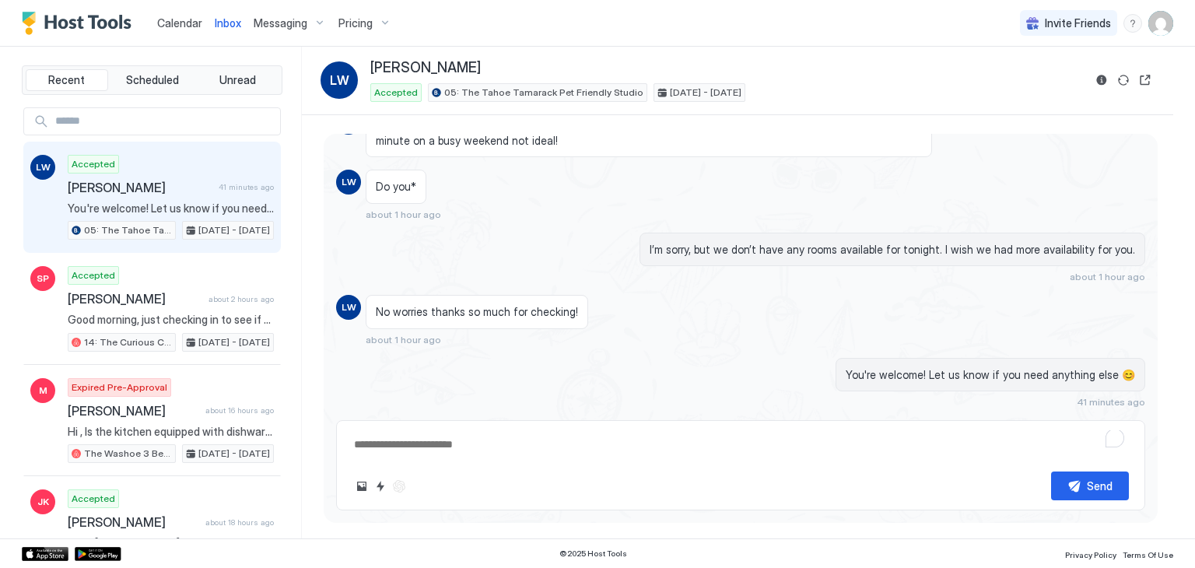
type textarea "*"
